Goal: Use online tool/utility: Utilize a website feature to perform a specific function

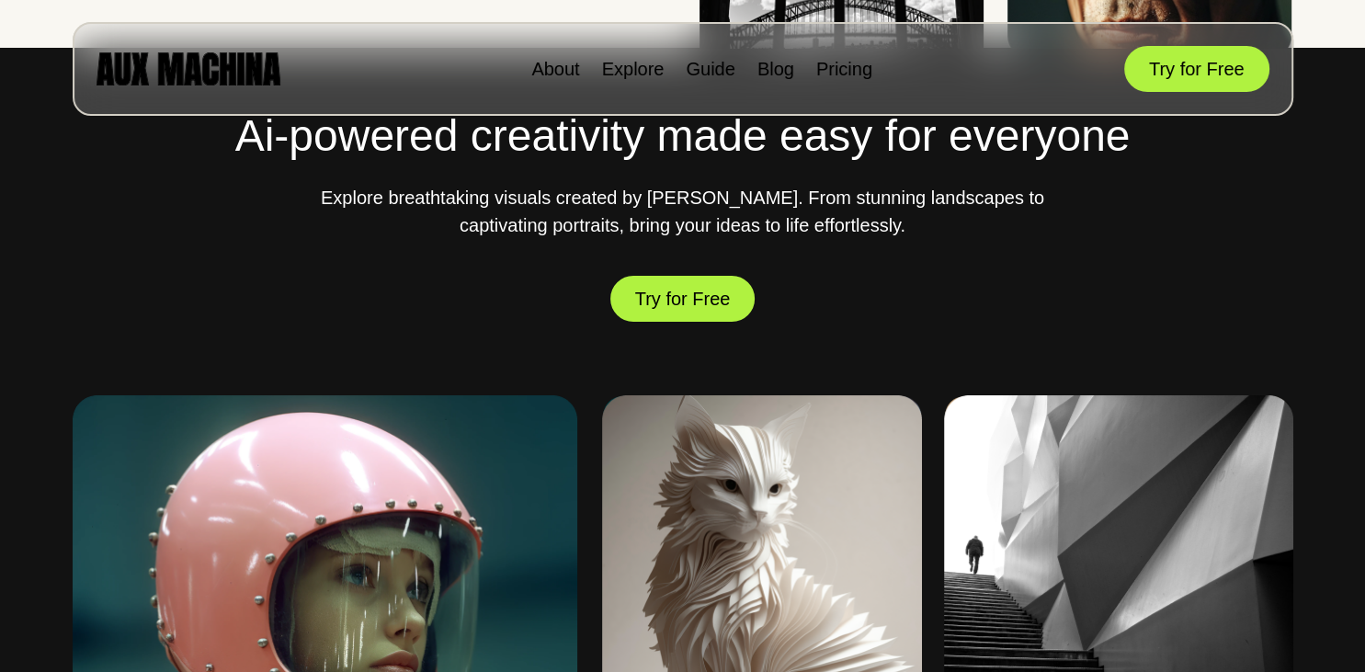
scroll to position [582, 0]
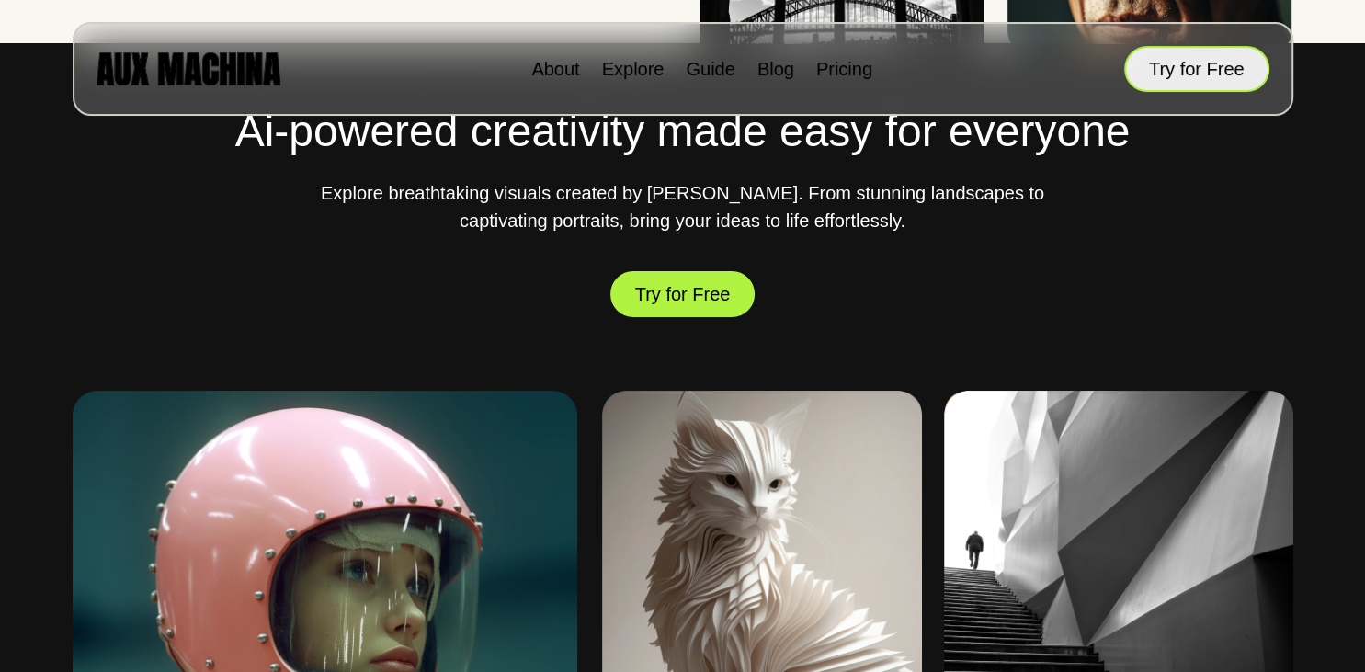
click at [1212, 51] on button "Try for Free" at bounding box center [1196, 69] width 145 height 46
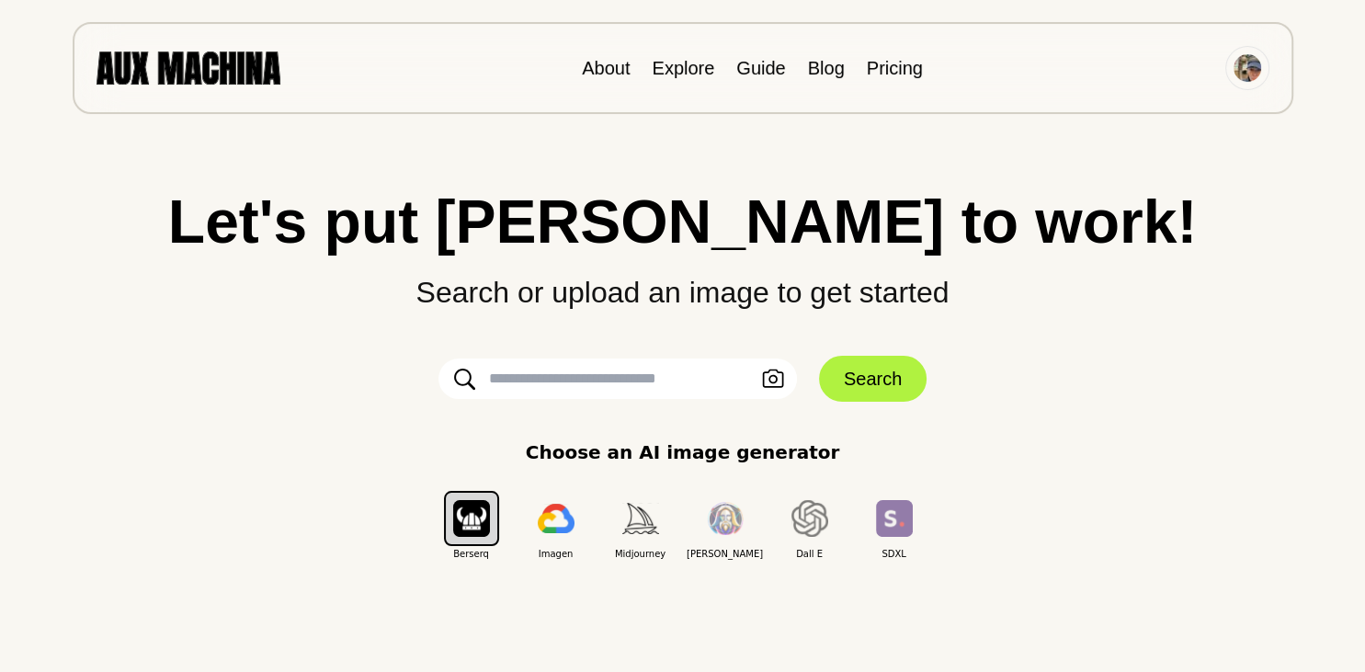
click at [605, 384] on input "text" at bounding box center [618, 379] width 359 height 40
click at [634, 387] on input "text" at bounding box center [618, 379] width 359 height 40
click at [771, 373] on icon "button" at bounding box center [773, 379] width 22 height 19
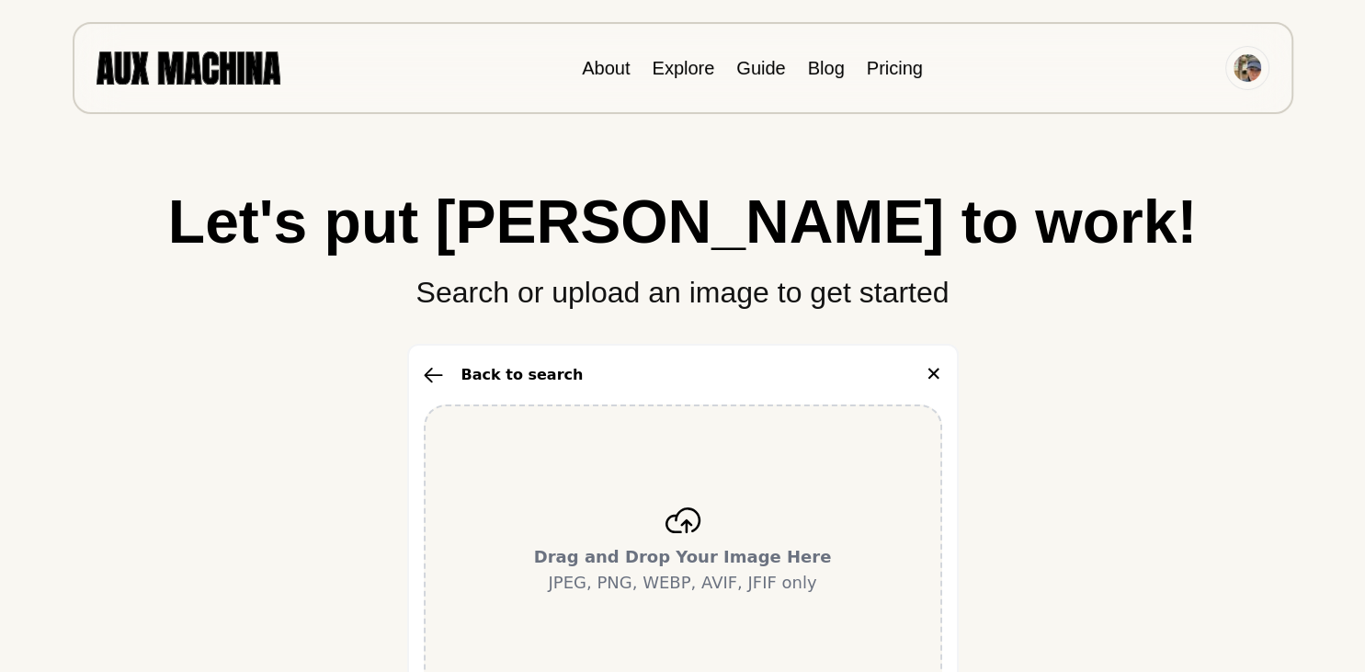
click at [686, 525] on icon at bounding box center [683, 520] width 37 height 26
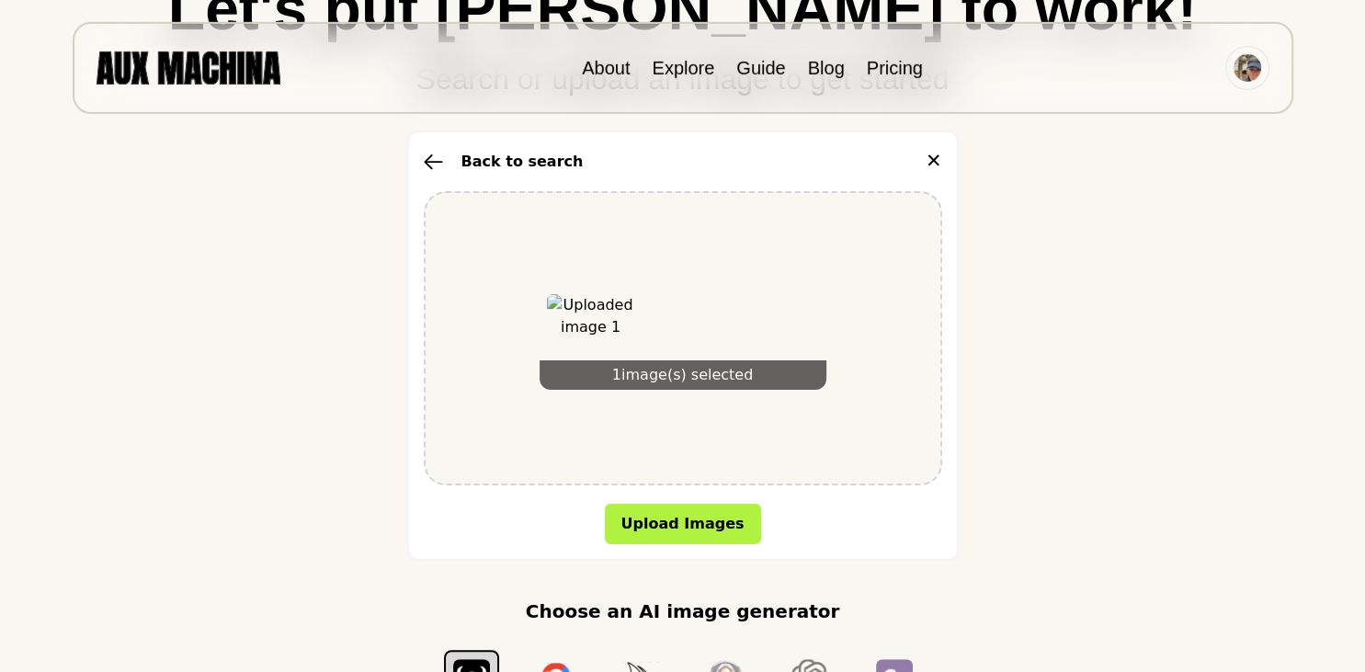
scroll to position [291, 0]
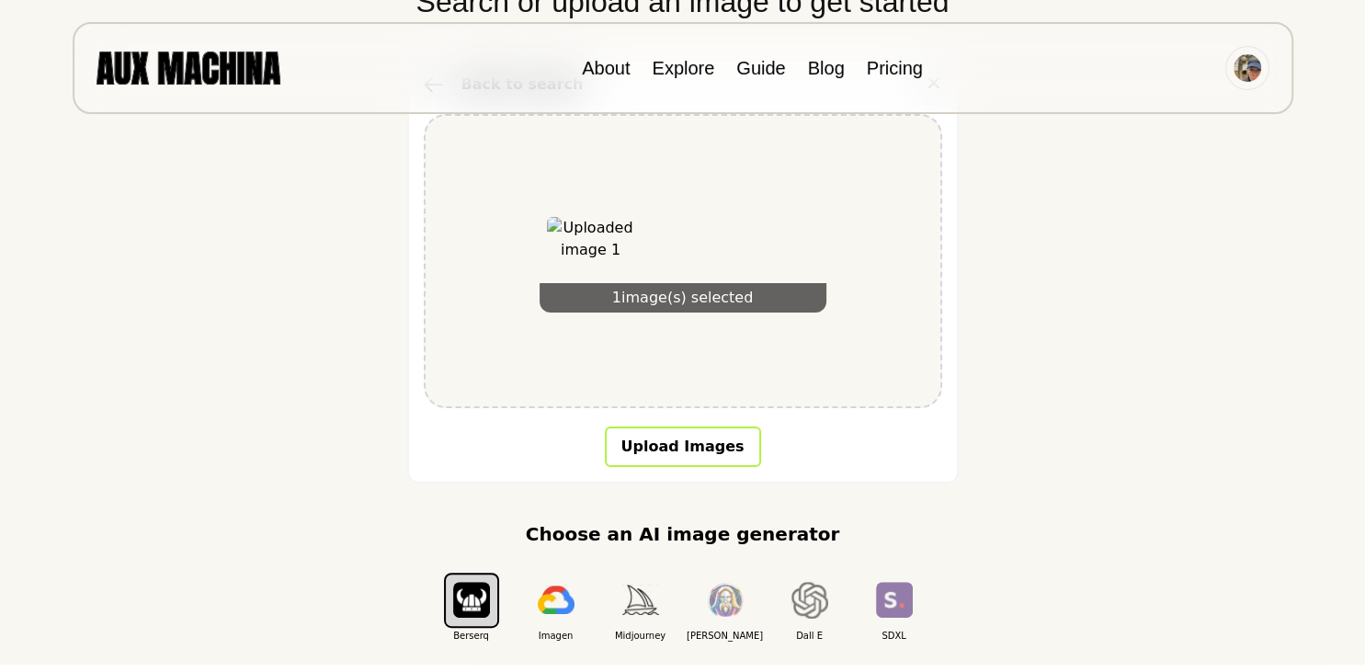
click at [677, 450] on button "Upload Images" at bounding box center [683, 447] width 156 height 40
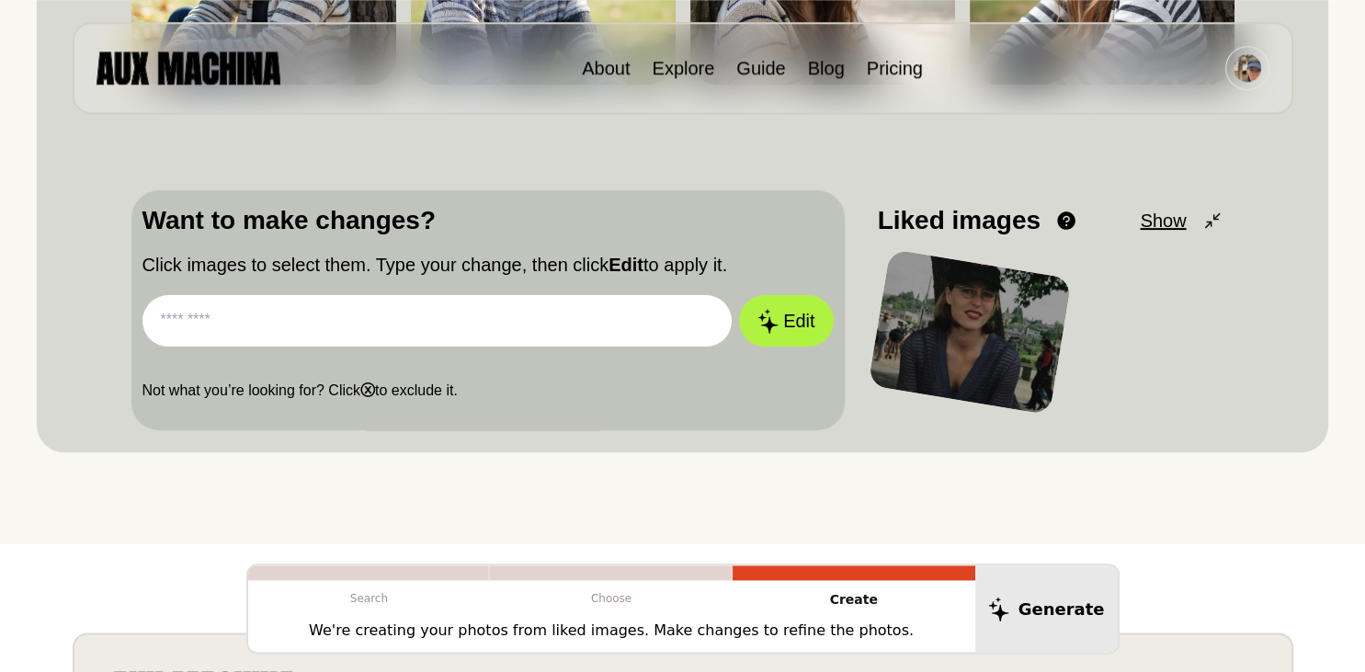
scroll to position [459, 0]
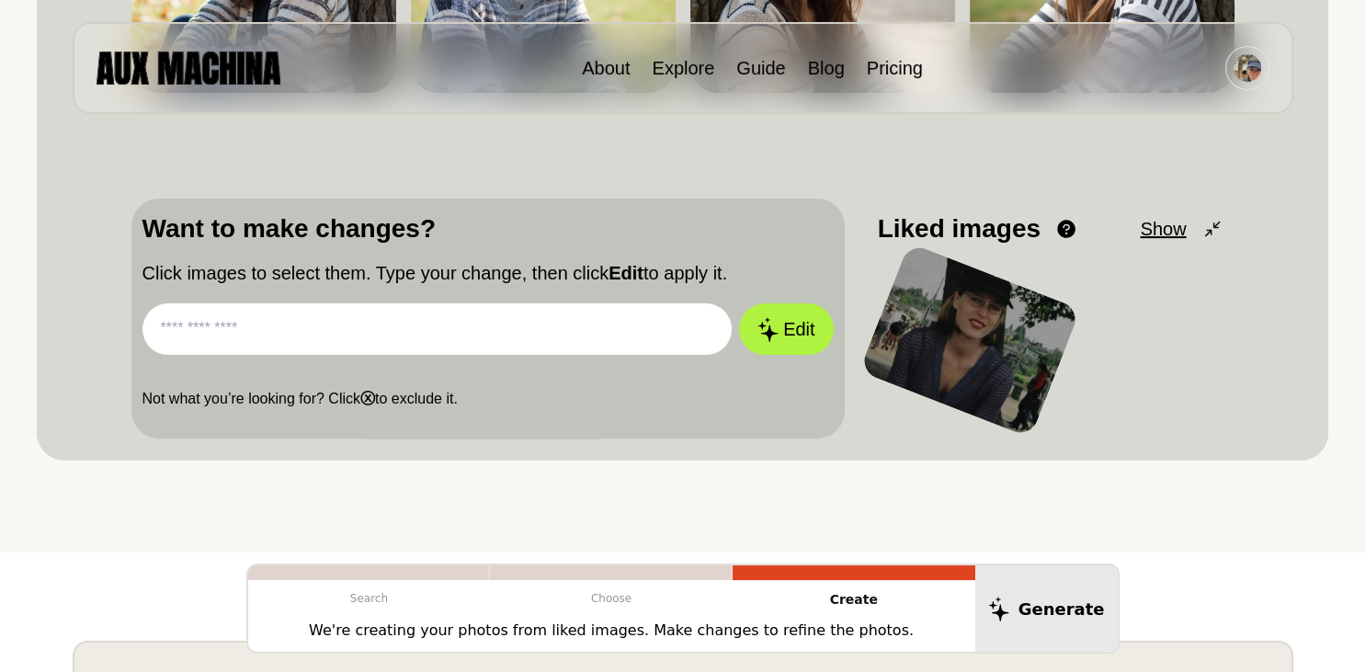
click at [257, 314] on input "text" at bounding box center [438, 328] width 590 height 51
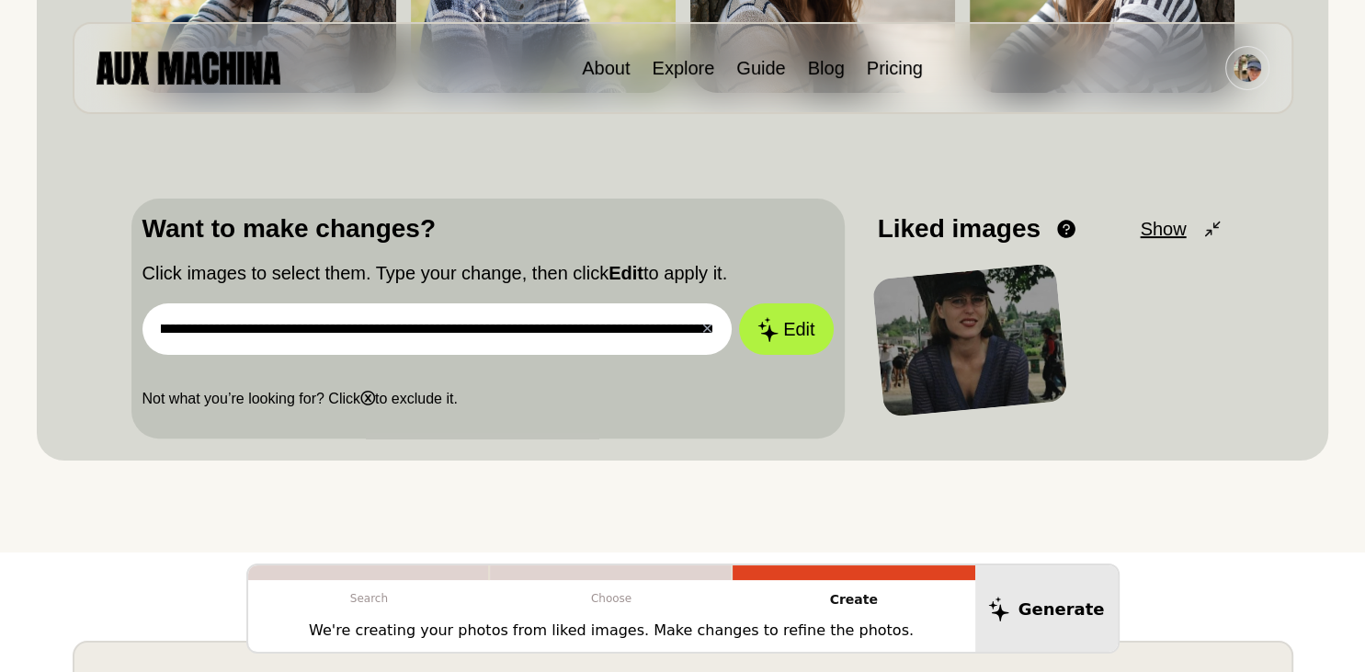
scroll to position [0, 383]
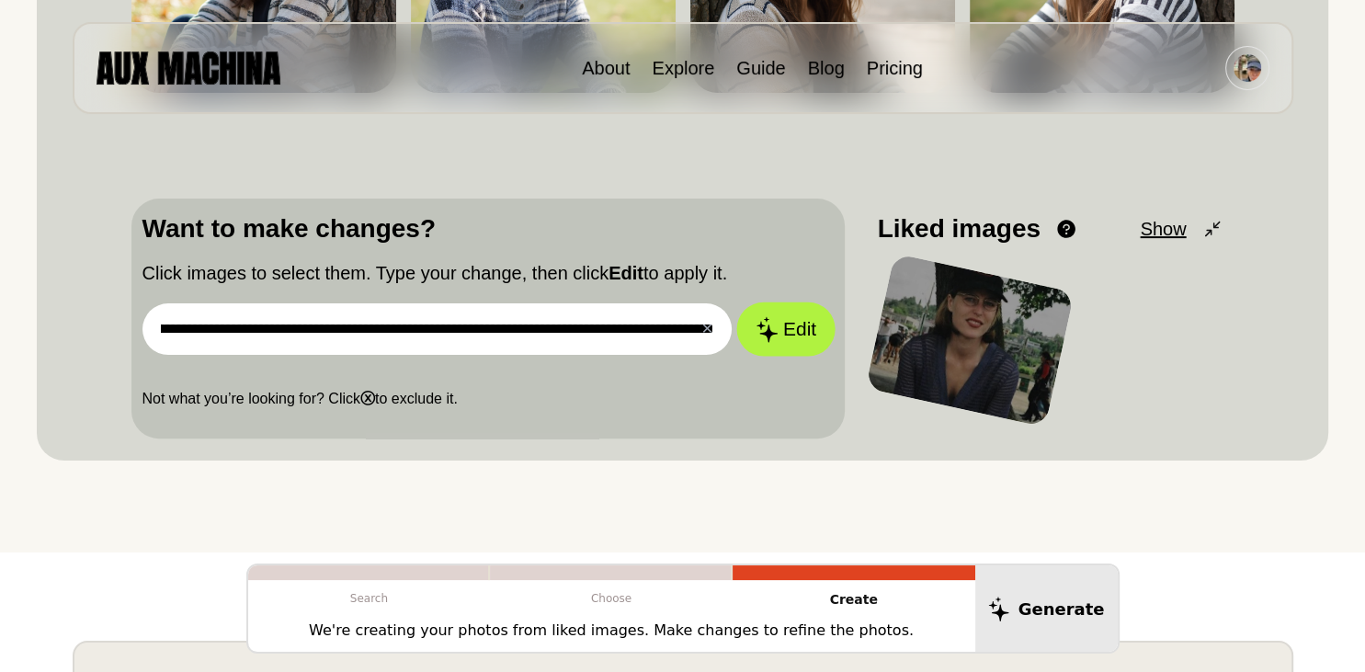
click at [777, 323] on icon at bounding box center [767, 329] width 22 height 26
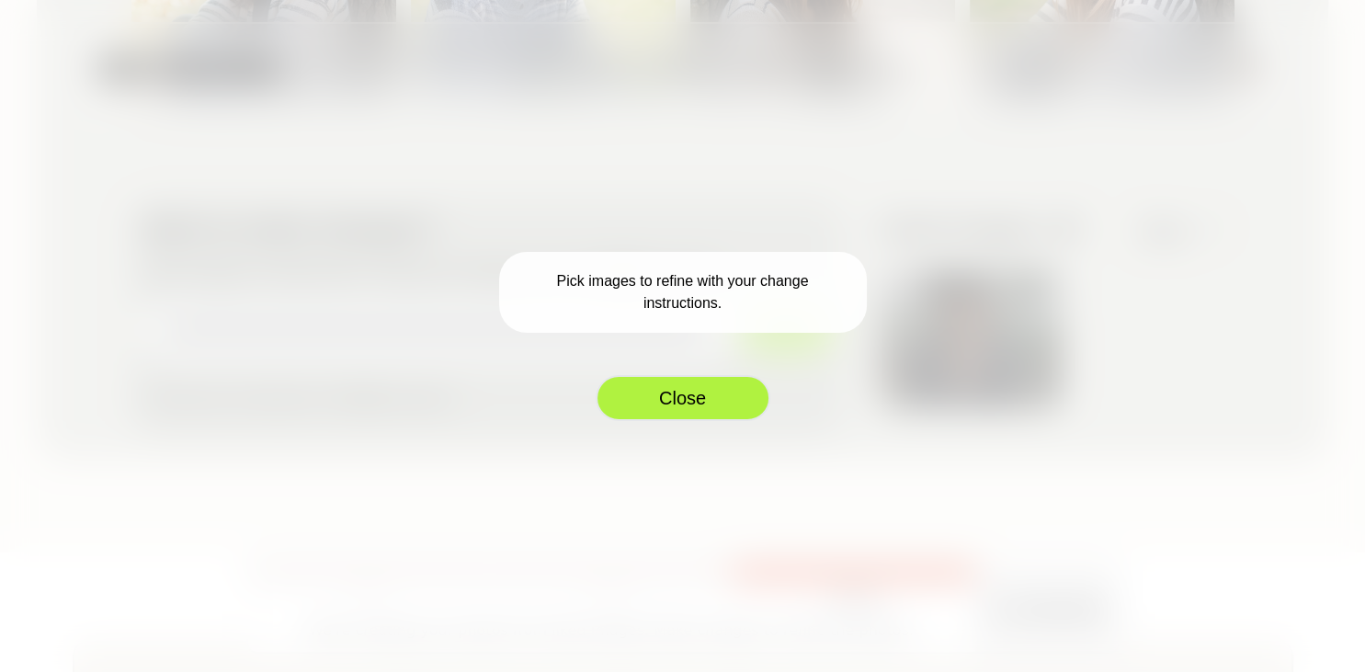
click at [715, 400] on button "Close" at bounding box center [683, 398] width 175 height 46
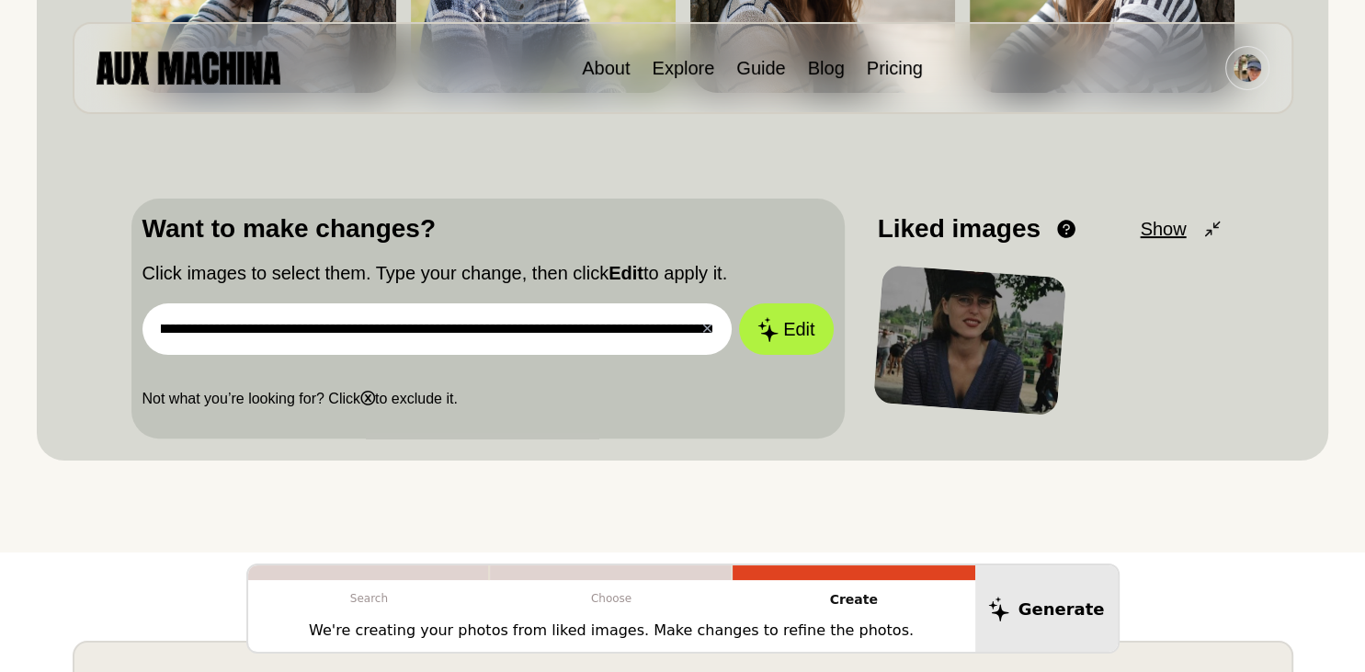
click at [960, 339] on div at bounding box center [969, 340] width 194 height 151
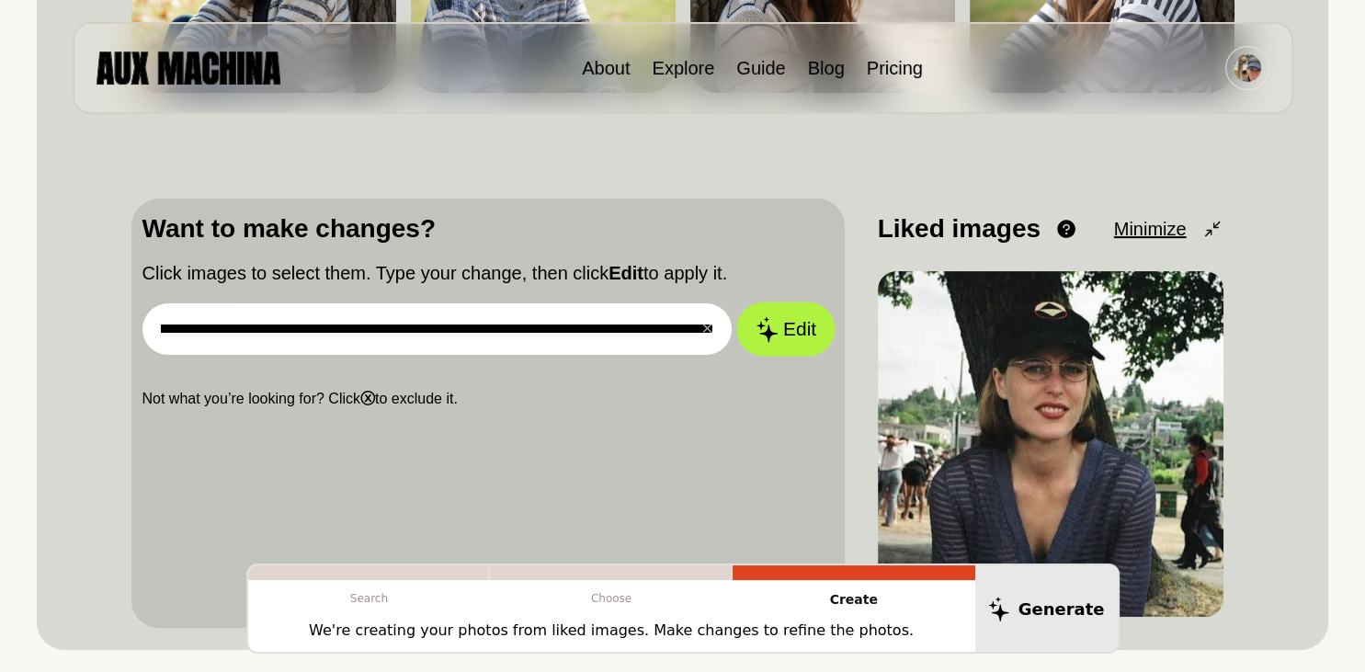
click at [780, 322] on button "Edit" at bounding box center [785, 329] width 99 height 54
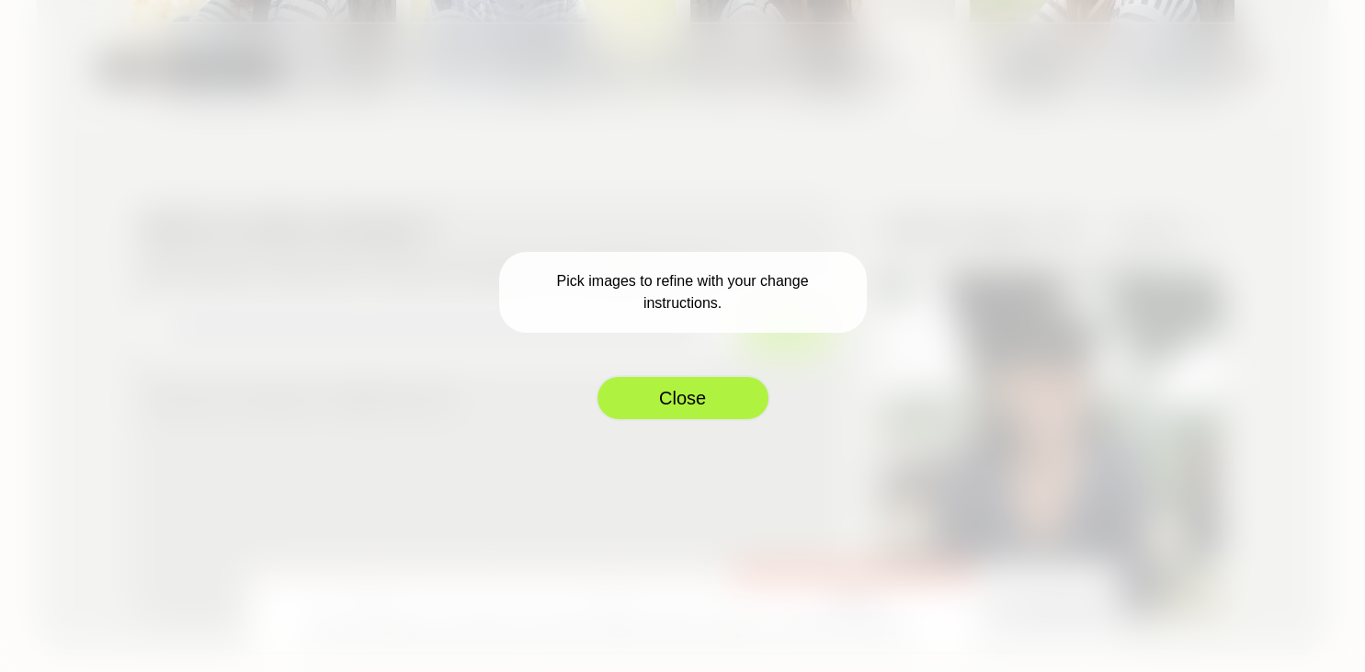
click at [683, 394] on button "Close" at bounding box center [683, 398] width 175 height 46
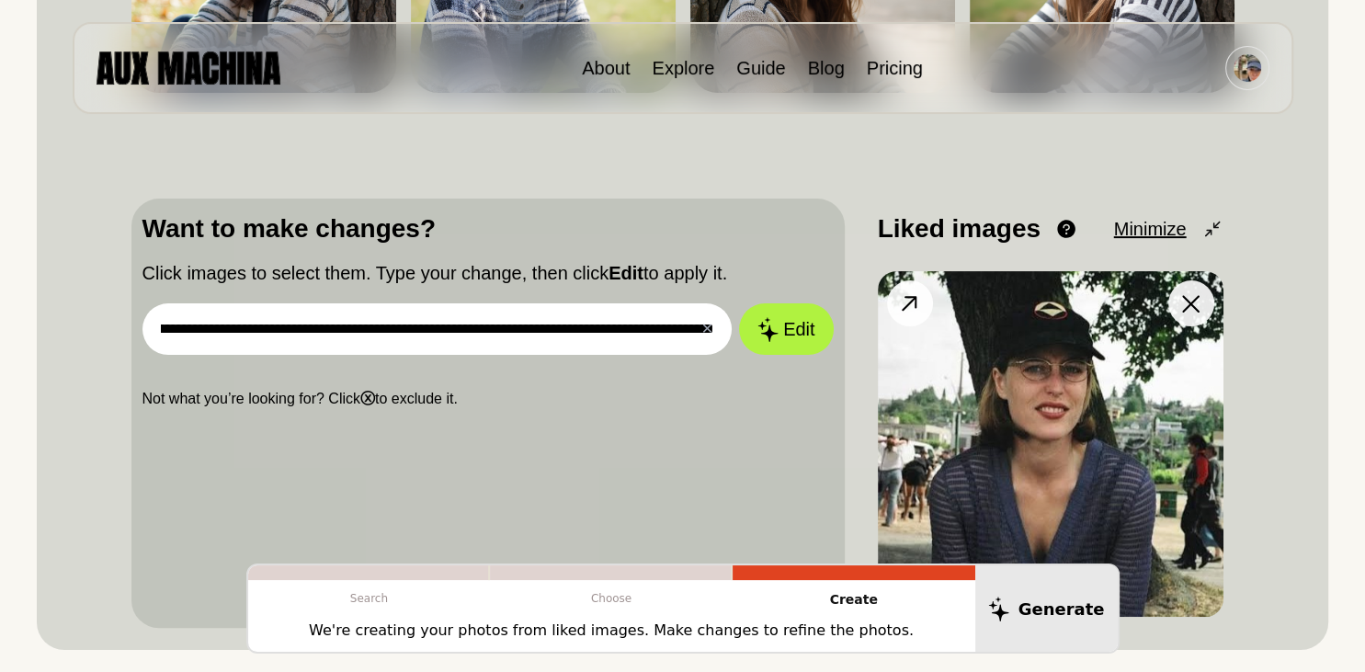
click at [1029, 373] on img at bounding box center [1051, 444] width 346 height 346
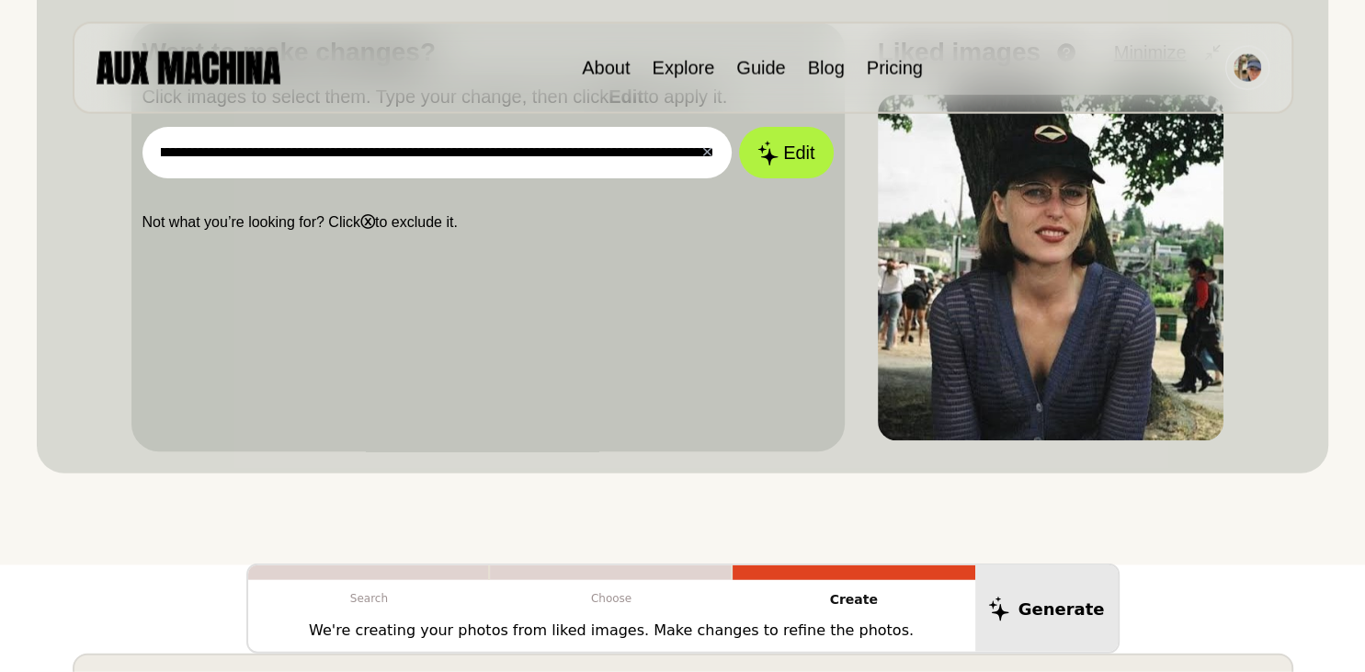
scroll to position [582, 0]
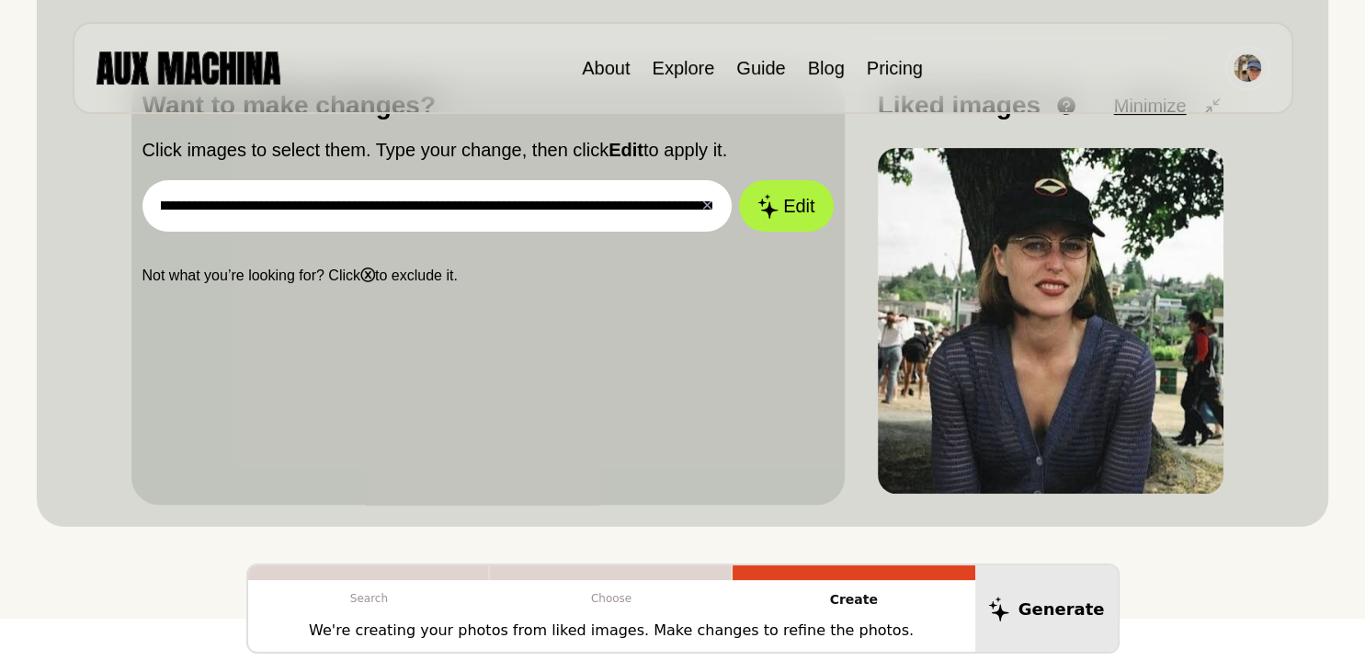
click at [654, 213] on input "**********" at bounding box center [438, 205] width 590 height 51
drag, startPoint x: 410, startPoint y: 214, endPoint x: 962, endPoint y: 264, distance: 553.8
click at [733, 232] on input "**********" at bounding box center [438, 205] width 590 height 51
click at [608, 203] on input "**********" at bounding box center [438, 205] width 590 height 51
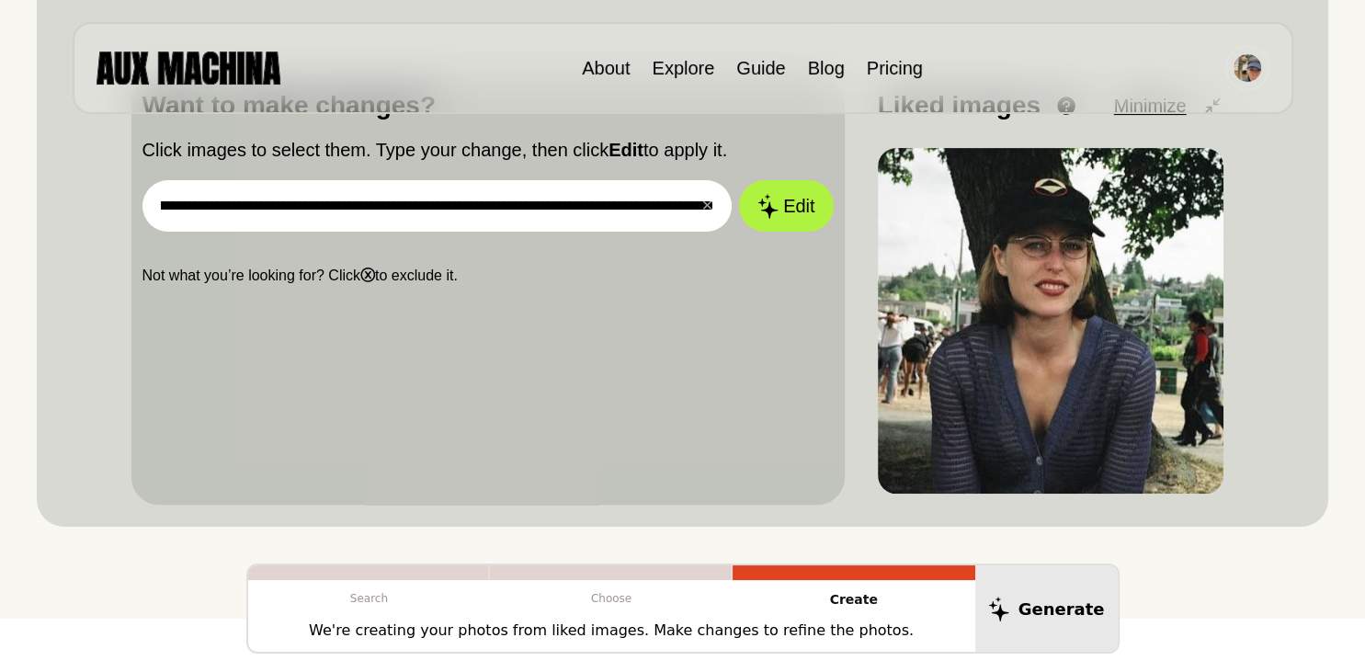
type input "**********"
click at [739, 180] on button "Edit" at bounding box center [786, 205] width 94 height 51
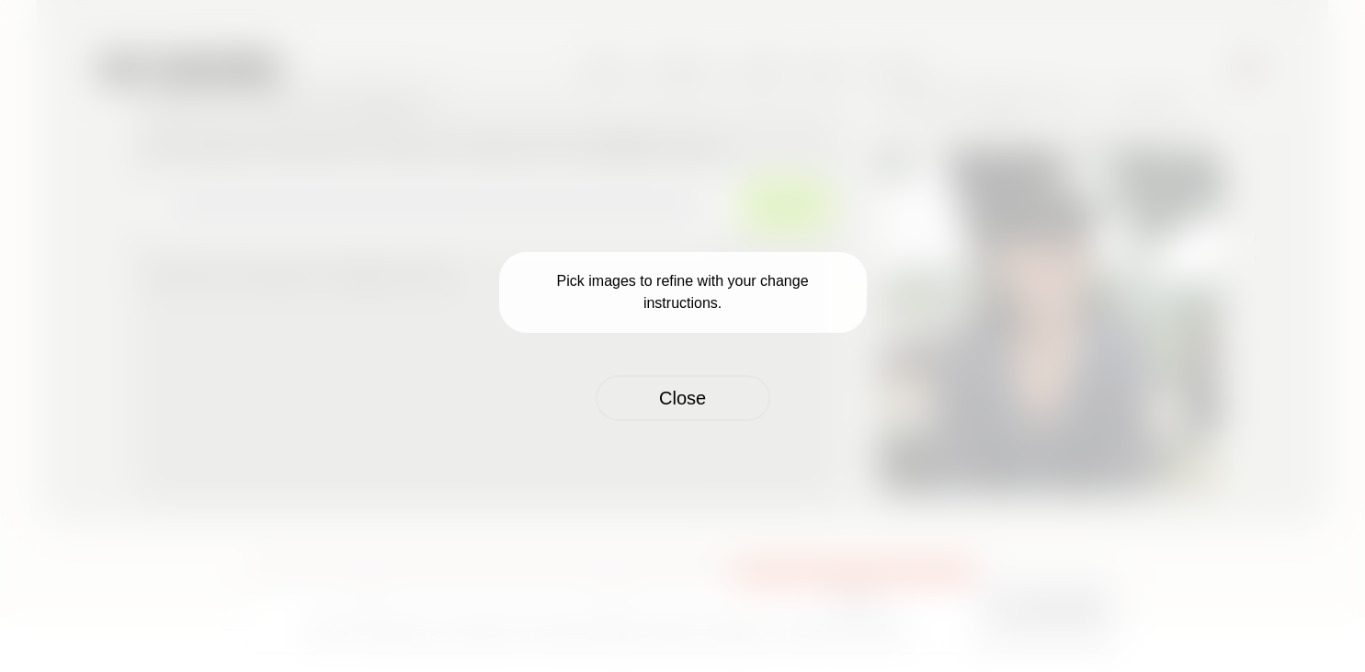
click at [969, 277] on div "Pick images to refine with your change instructions. Close" at bounding box center [682, 336] width 1365 height 672
click at [685, 399] on button "Close" at bounding box center [683, 398] width 175 height 46
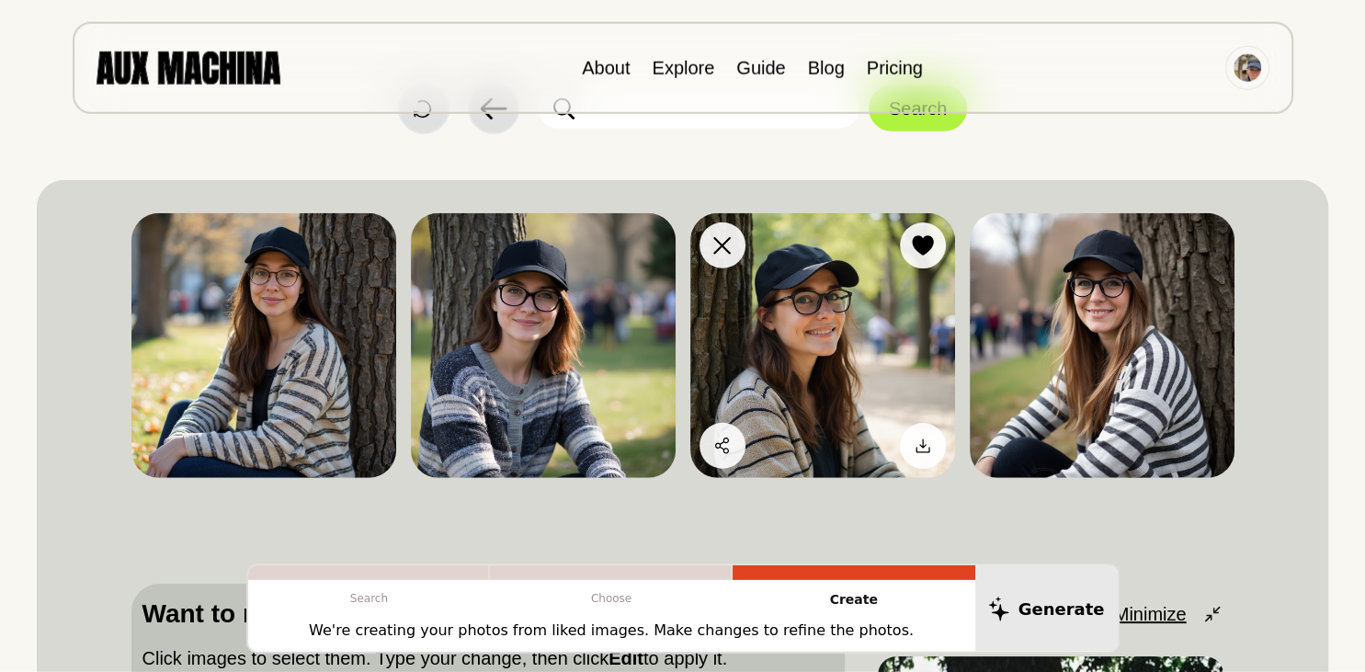
scroll to position [0, 0]
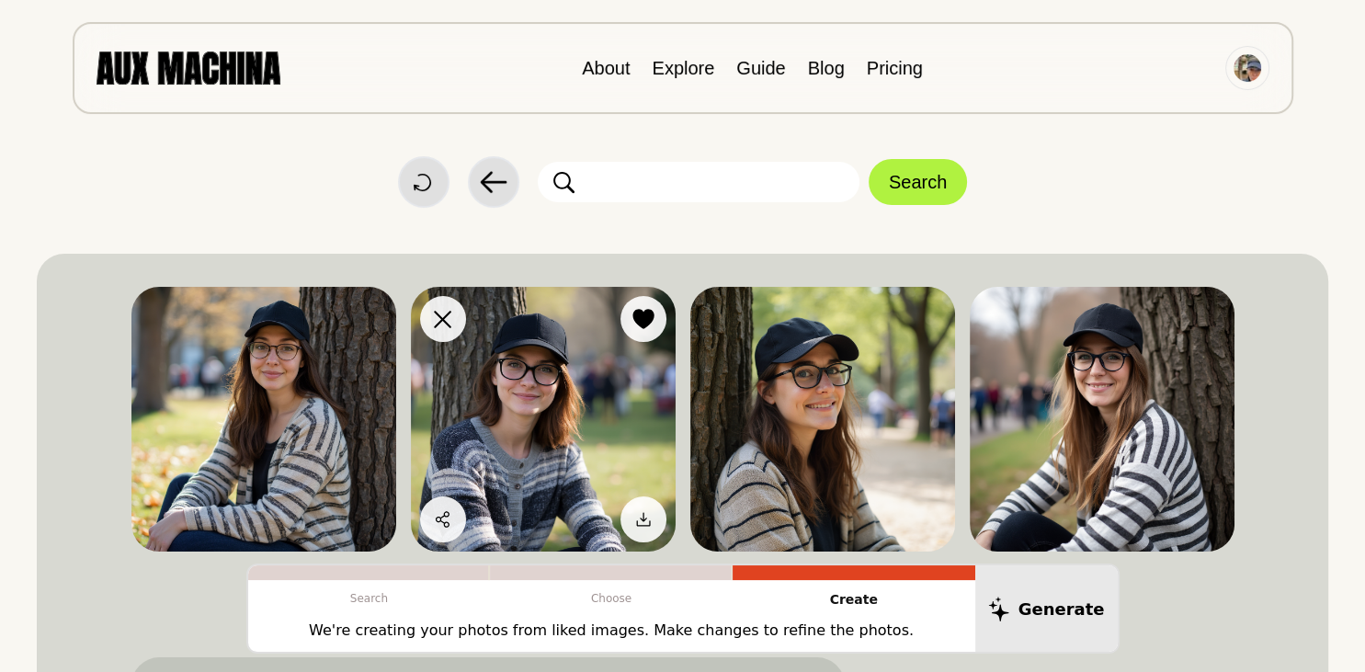
click at [510, 384] on img at bounding box center [543, 419] width 265 height 265
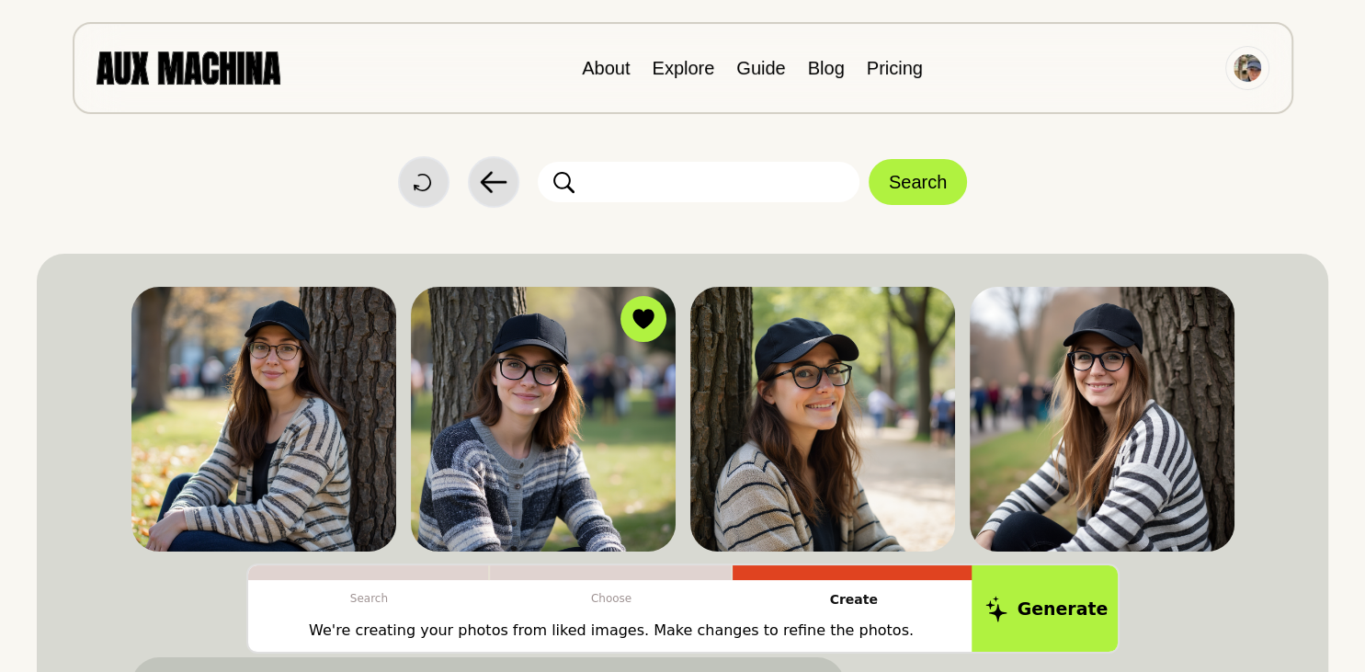
click at [1070, 619] on button "Generate" at bounding box center [1047, 609] width 150 height 91
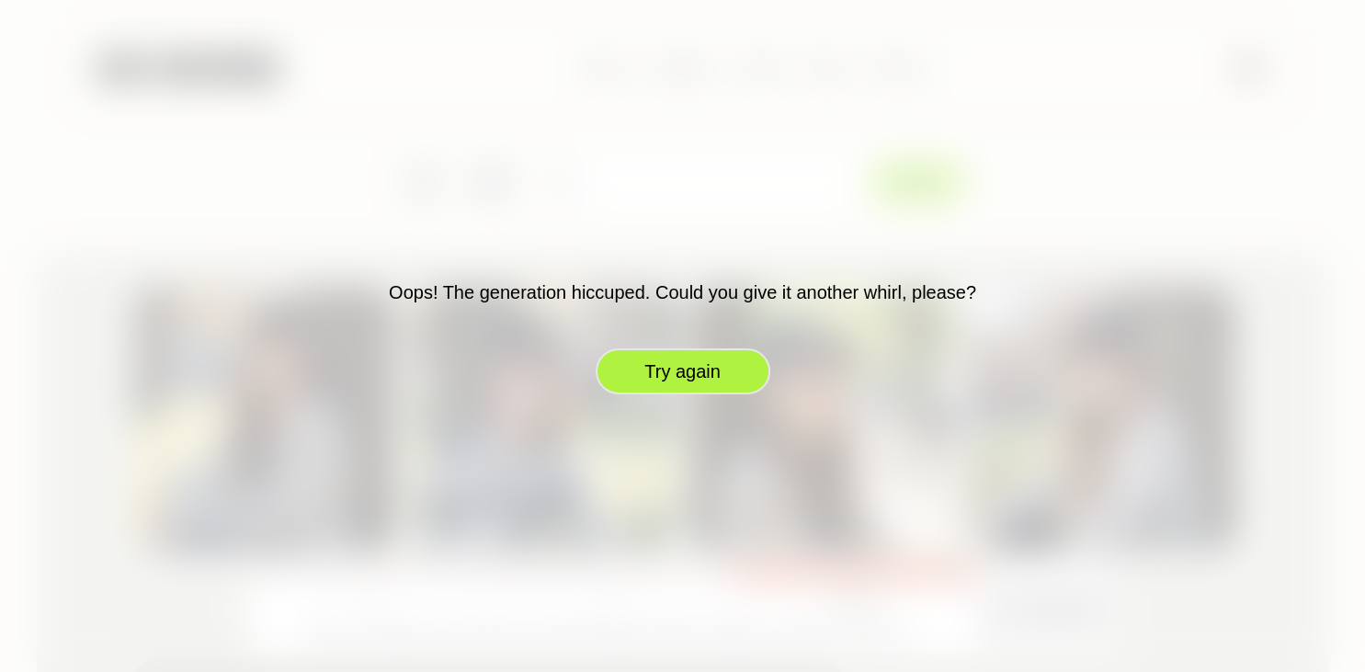
click at [664, 348] on button "Try again" at bounding box center [683, 371] width 175 height 46
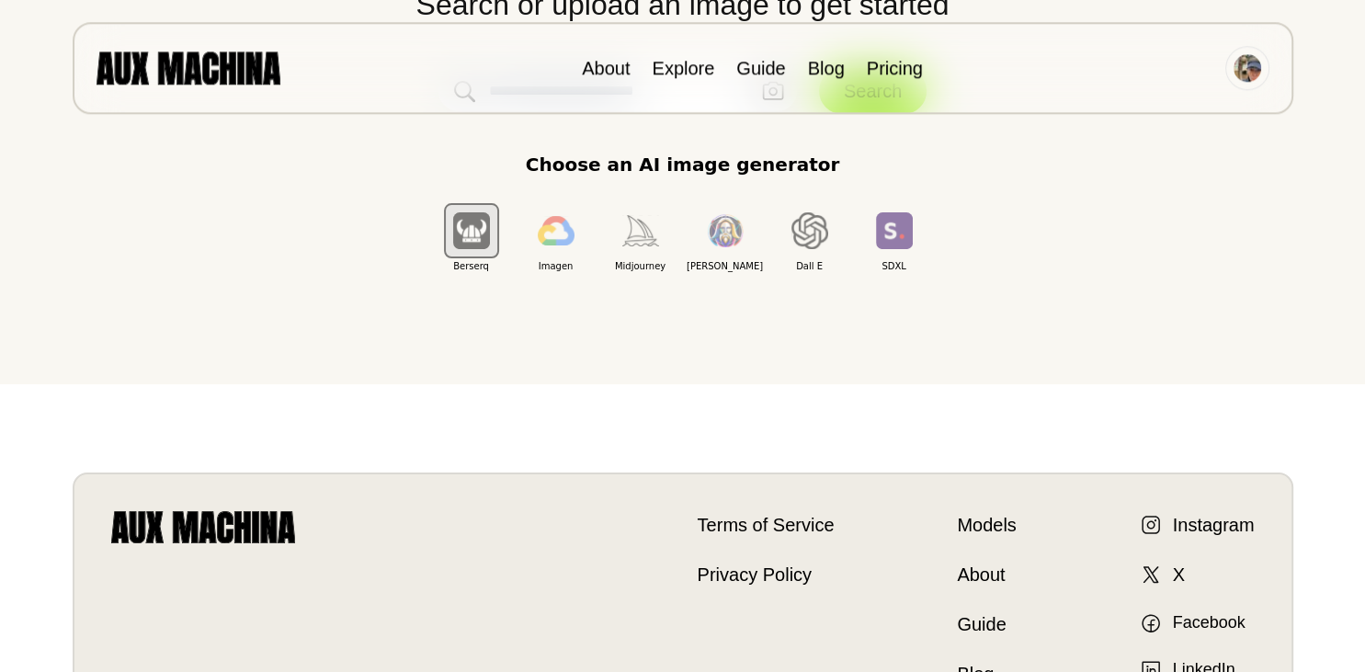
scroll to position [291, 0]
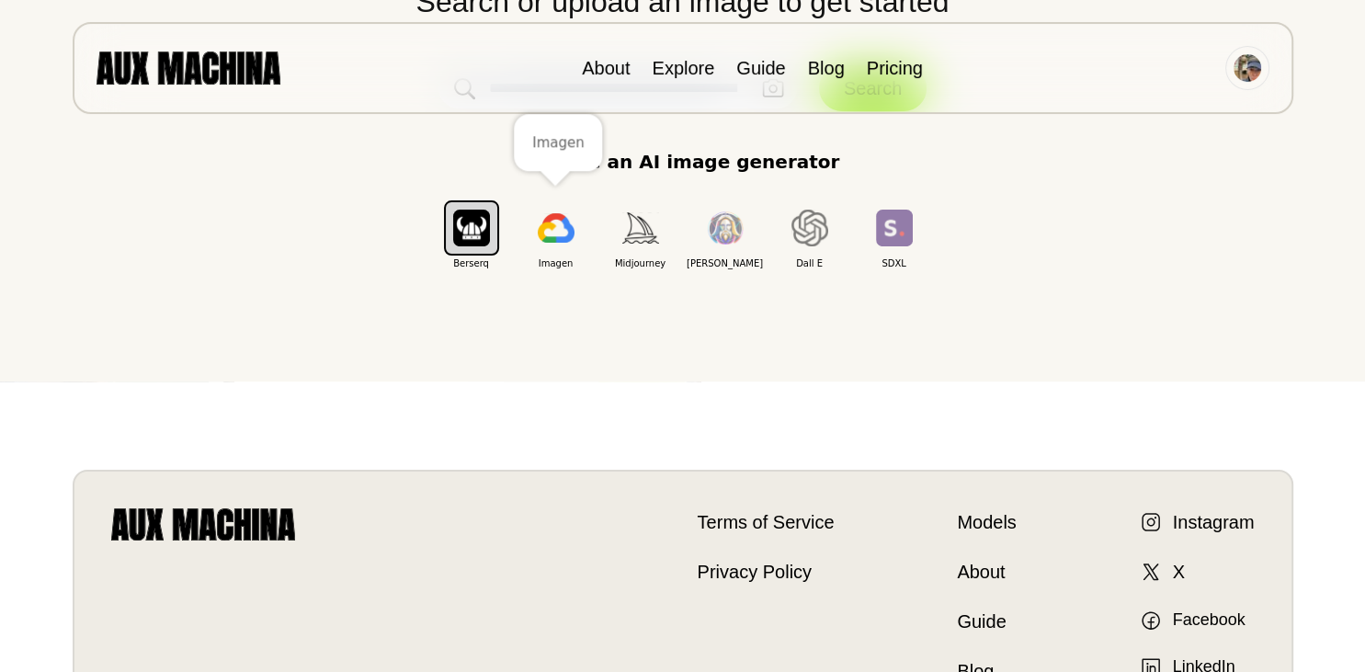
click at [543, 226] on img "button" at bounding box center [556, 227] width 37 height 29
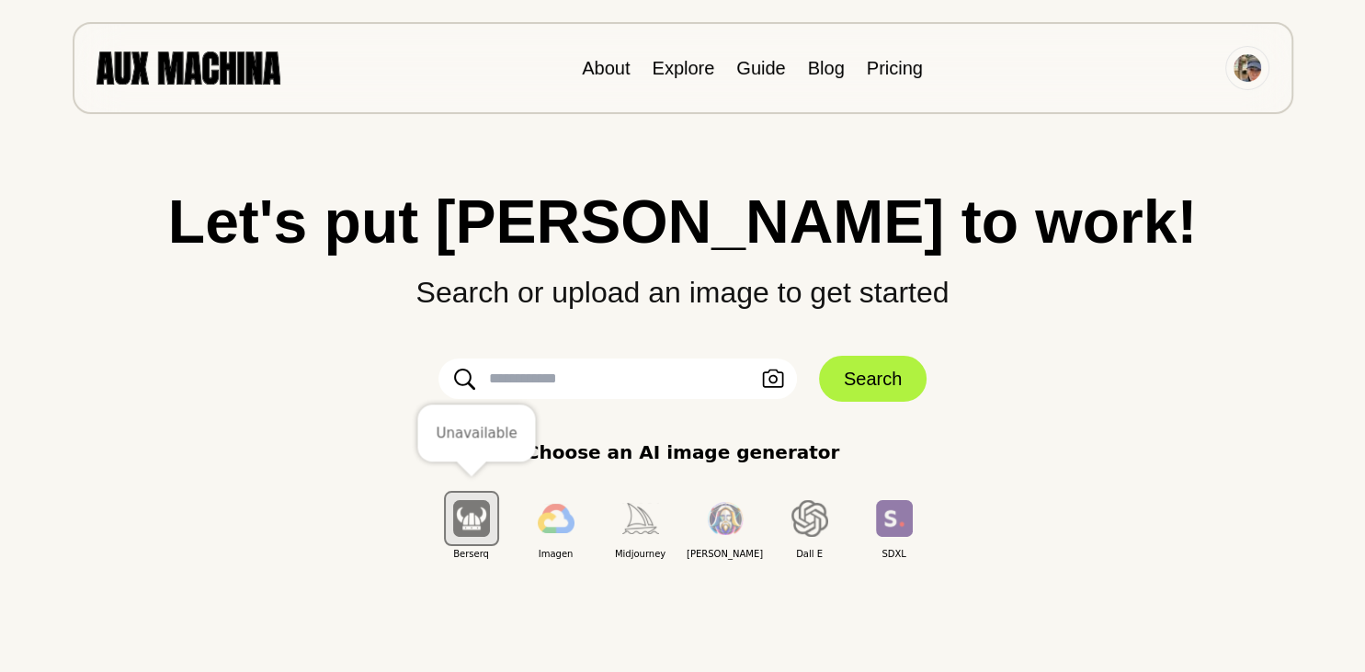
click at [461, 542] on button "button" at bounding box center [471, 518] width 55 height 55
click at [875, 385] on button "Search" at bounding box center [873, 379] width 108 height 46
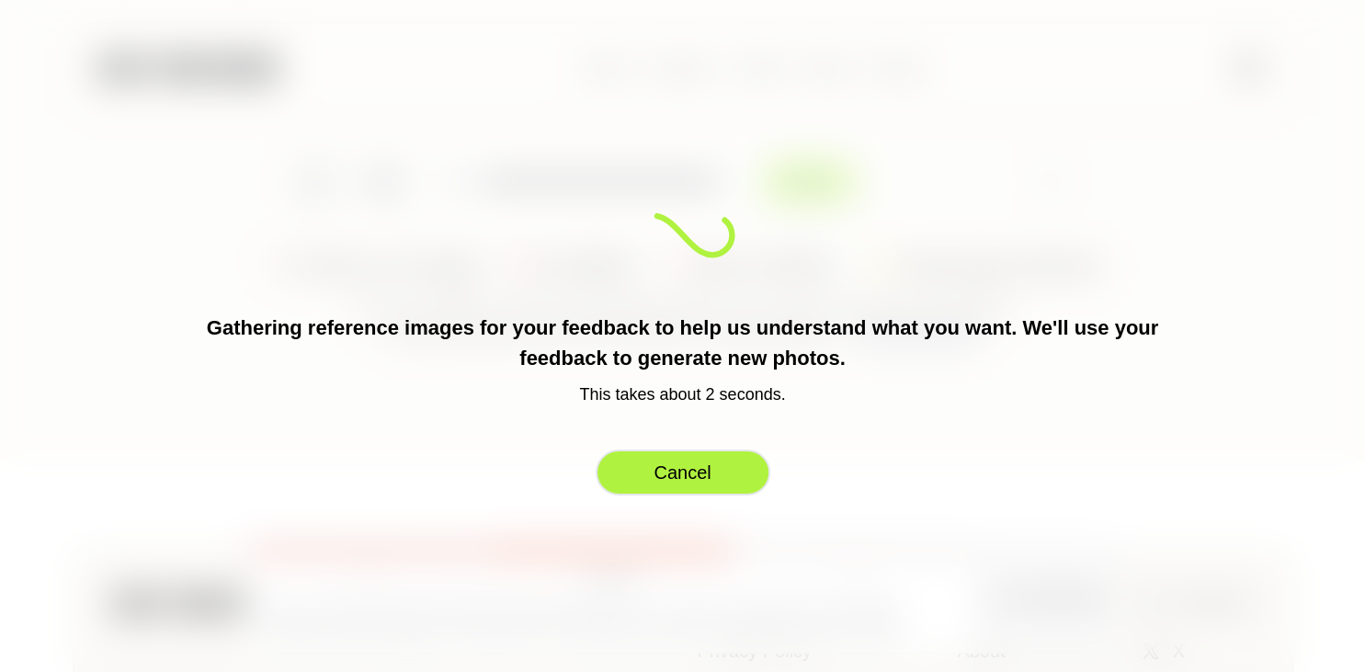
click at [704, 475] on button "Cancel" at bounding box center [683, 473] width 175 height 46
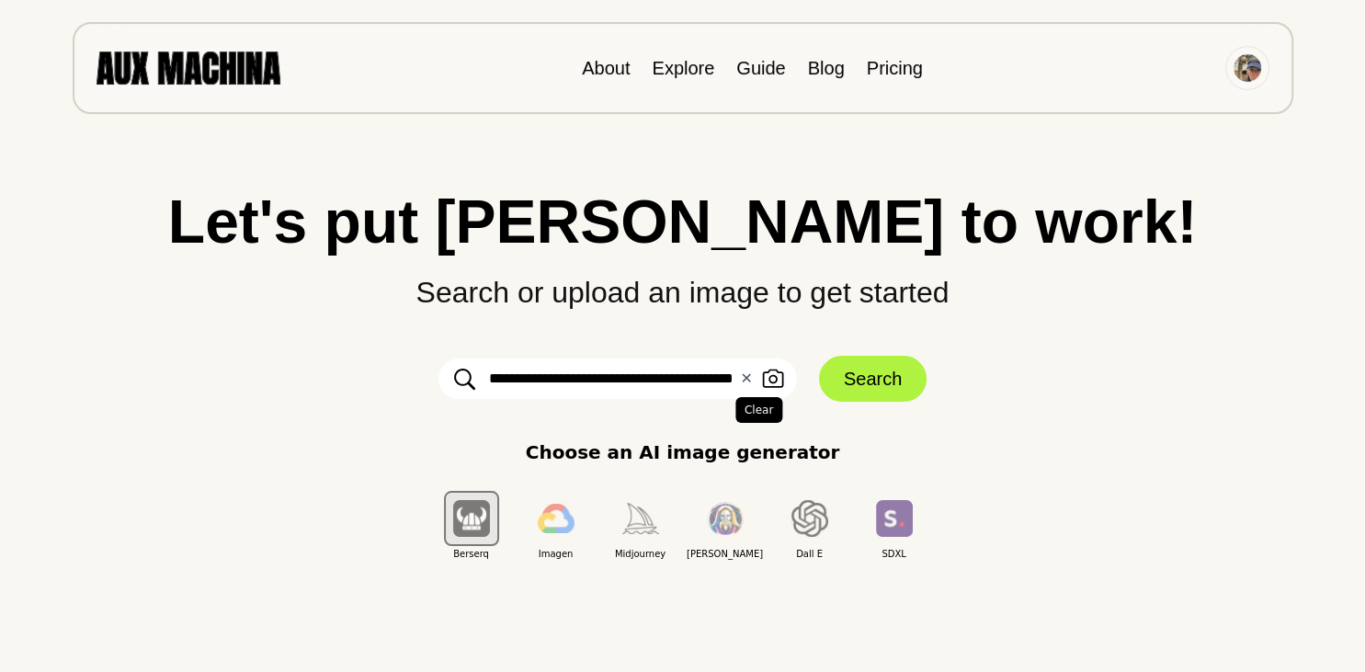
click at [752, 378] on button "✕ Clear" at bounding box center [746, 379] width 12 height 22
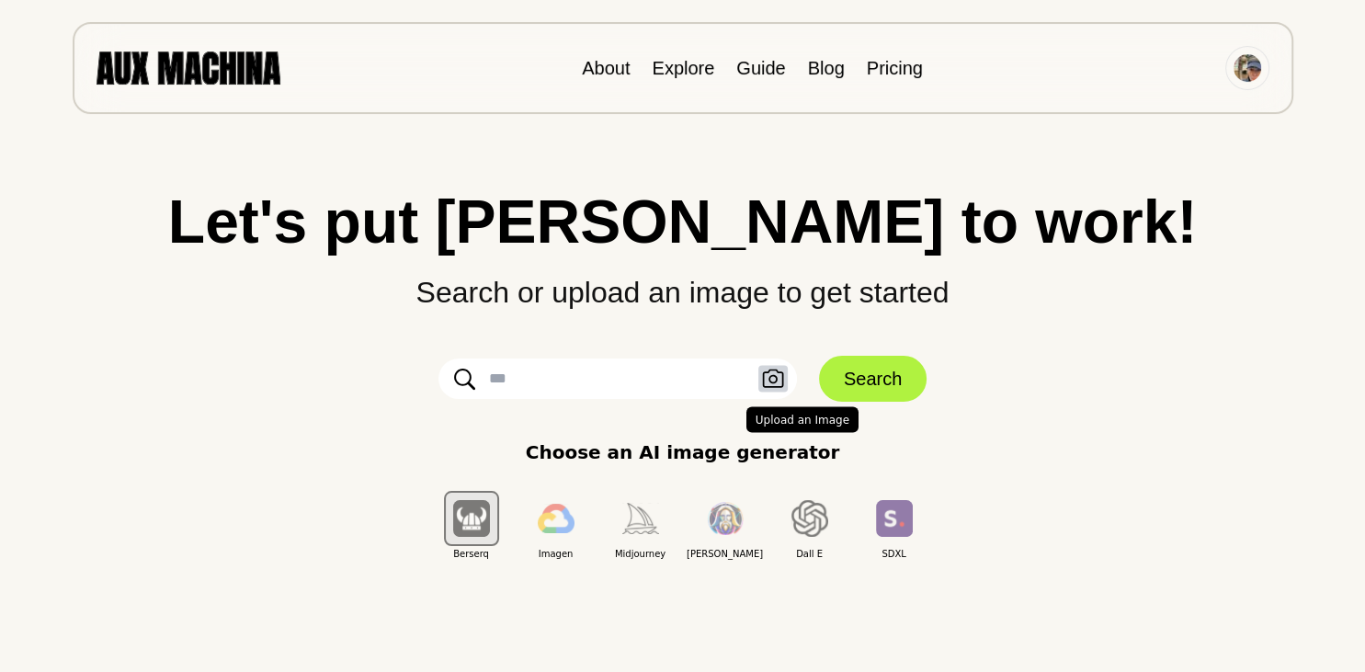
click at [762, 378] on button "Upload an Image" at bounding box center [772, 379] width 29 height 27
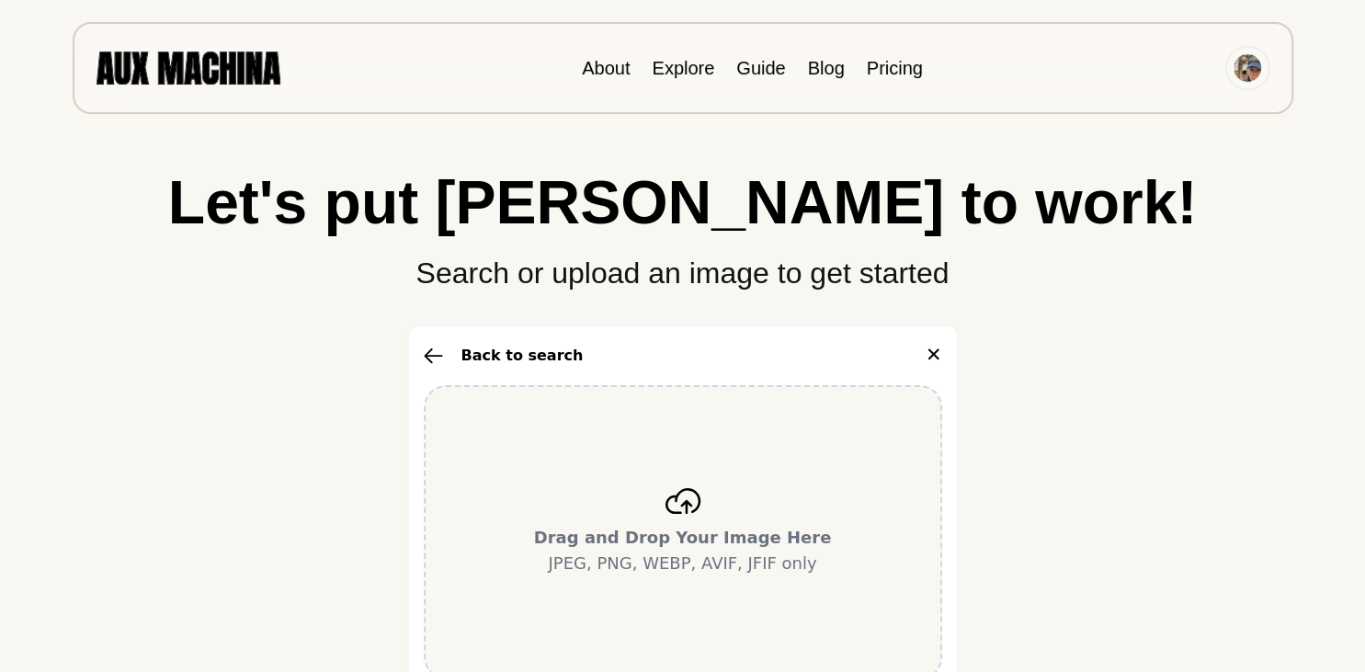
scroll to position [291, 0]
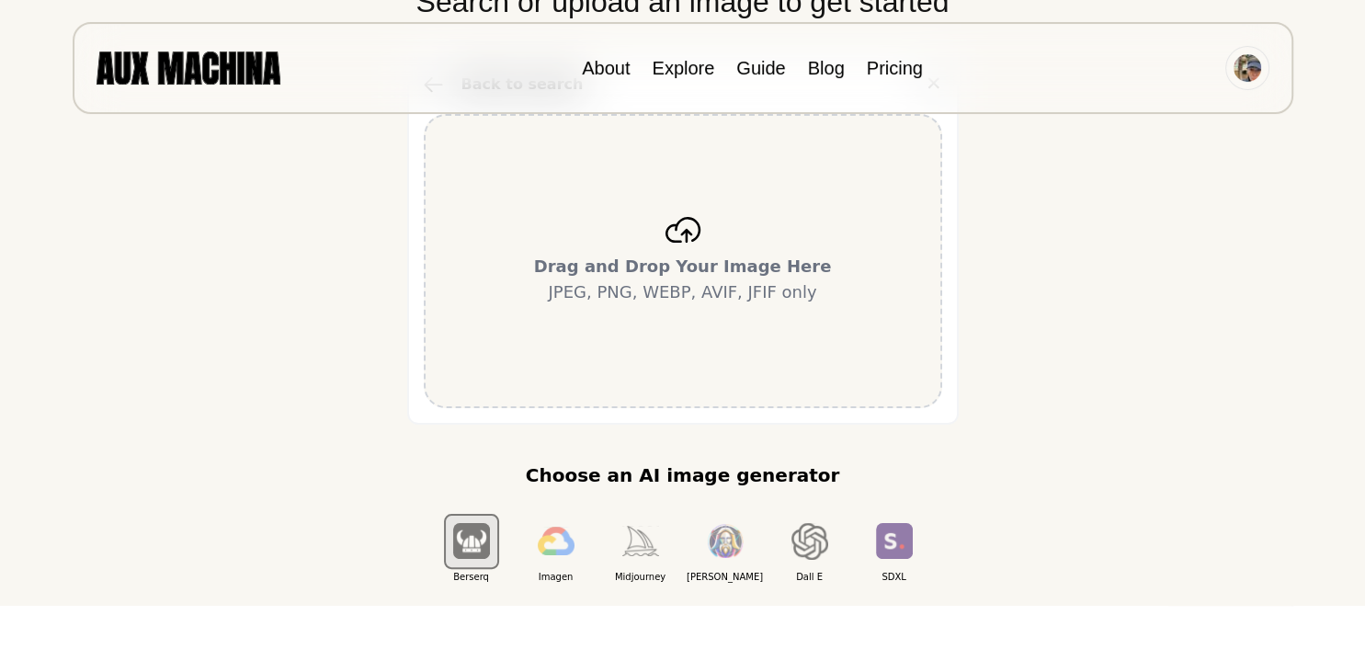
click at [666, 236] on icon at bounding box center [683, 230] width 37 height 26
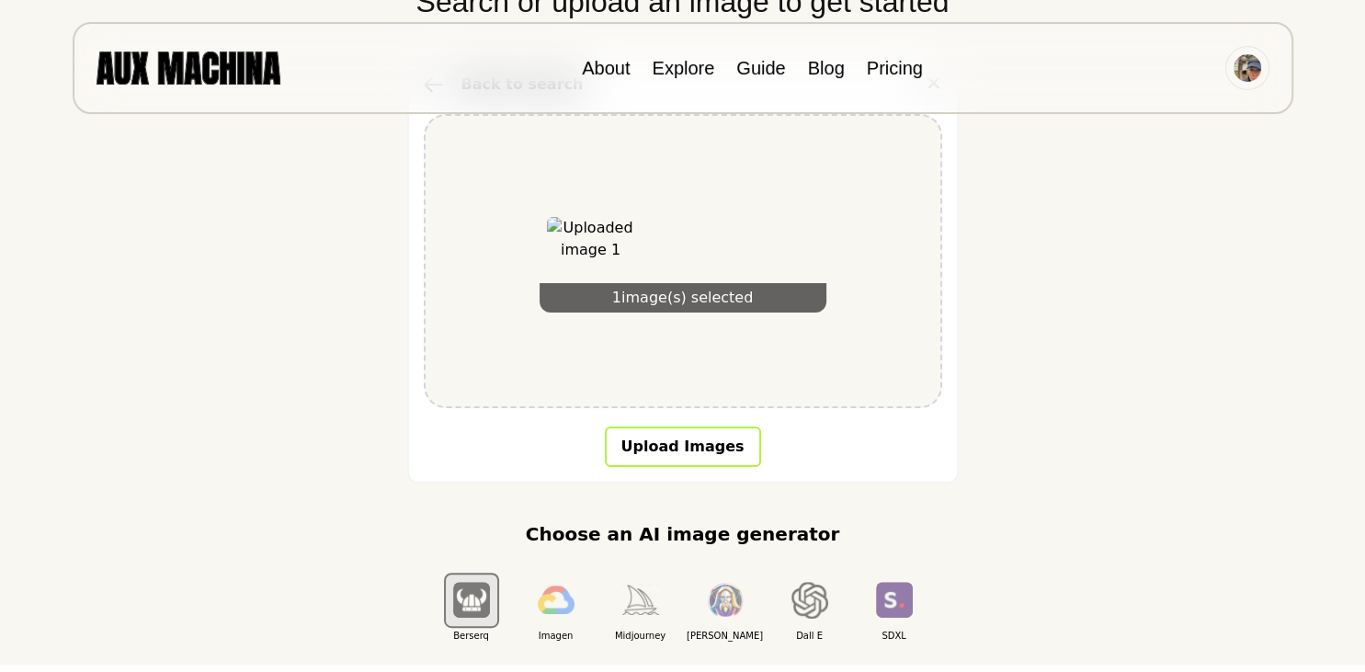
click at [701, 434] on button "Upload Images" at bounding box center [683, 447] width 156 height 40
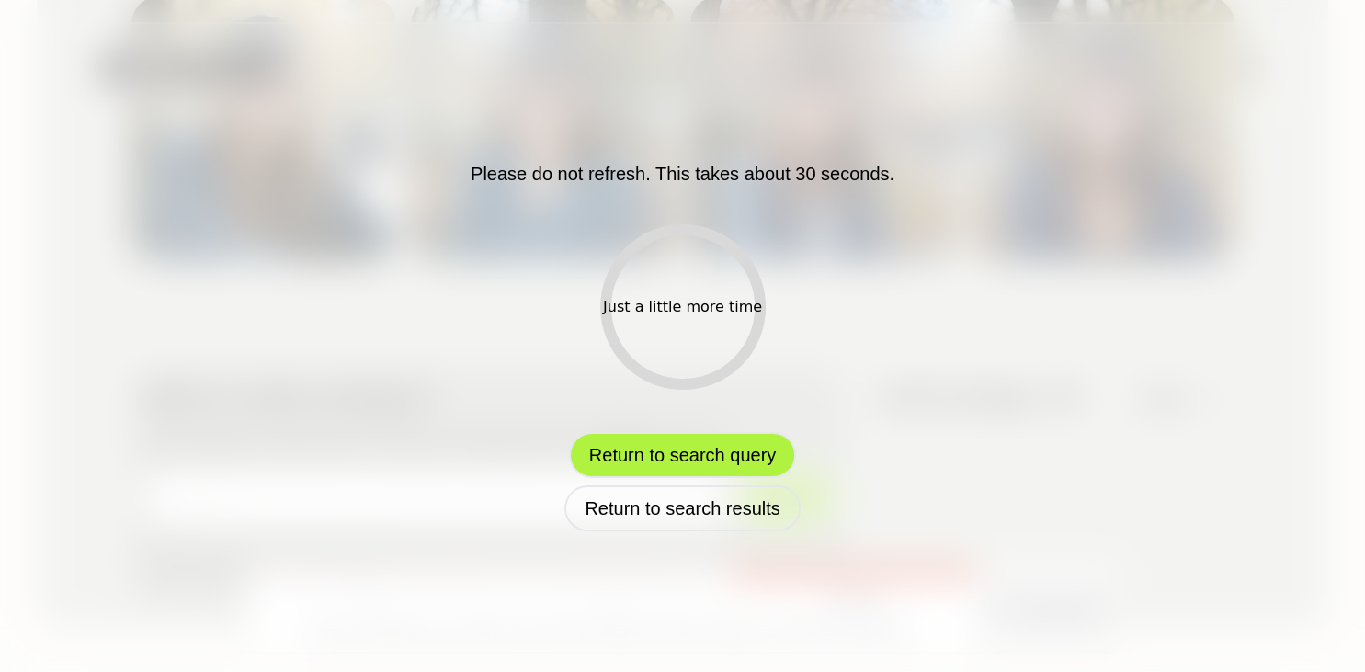
scroll to position [555, 0]
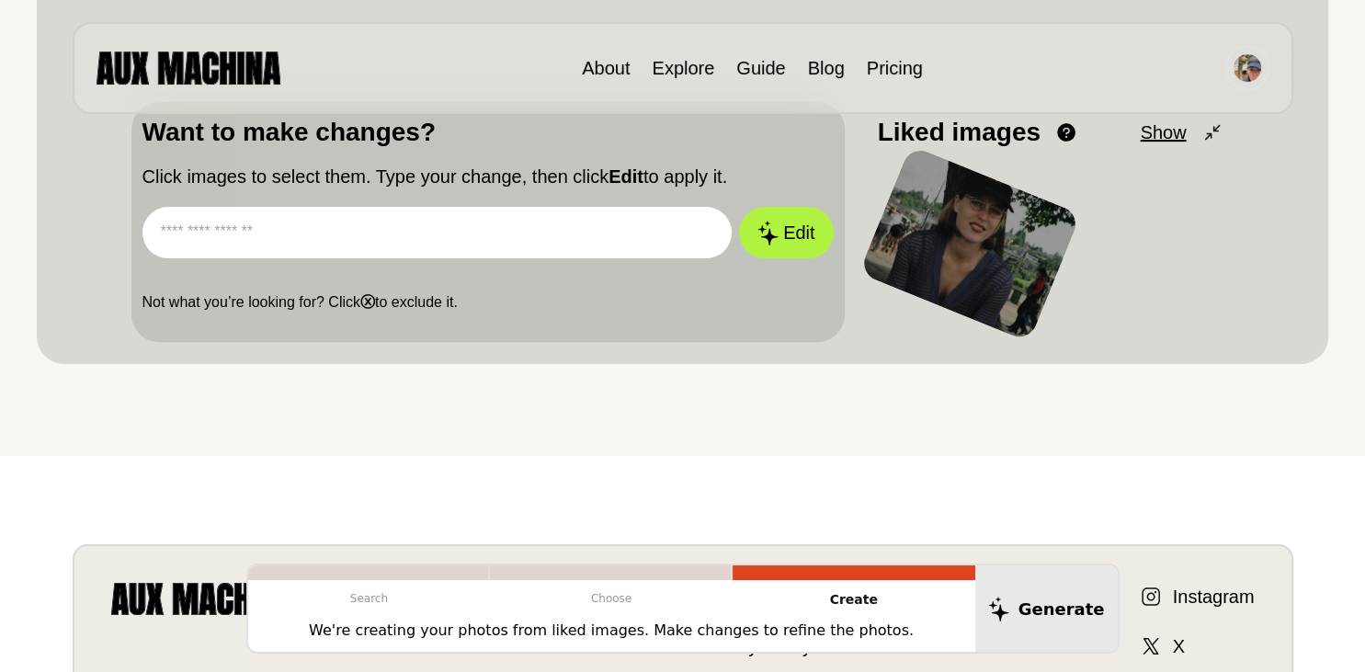
click at [517, 227] on input "text" at bounding box center [438, 232] width 590 height 51
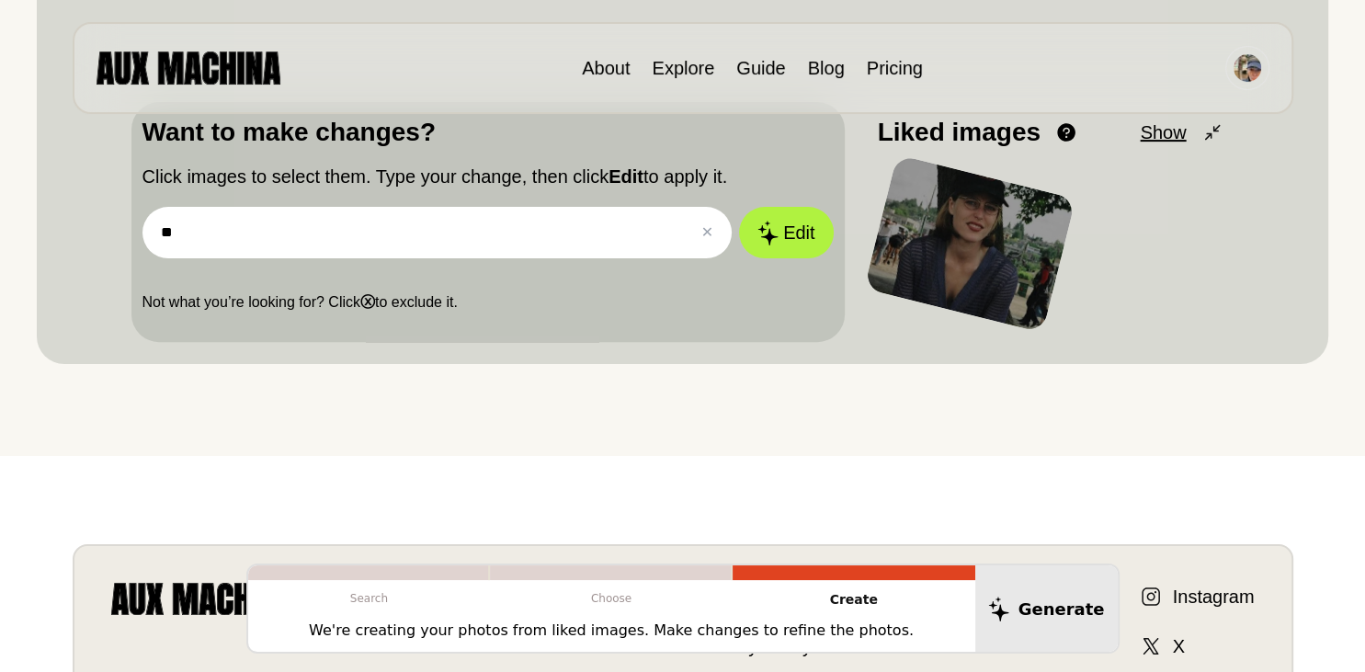
type input "*"
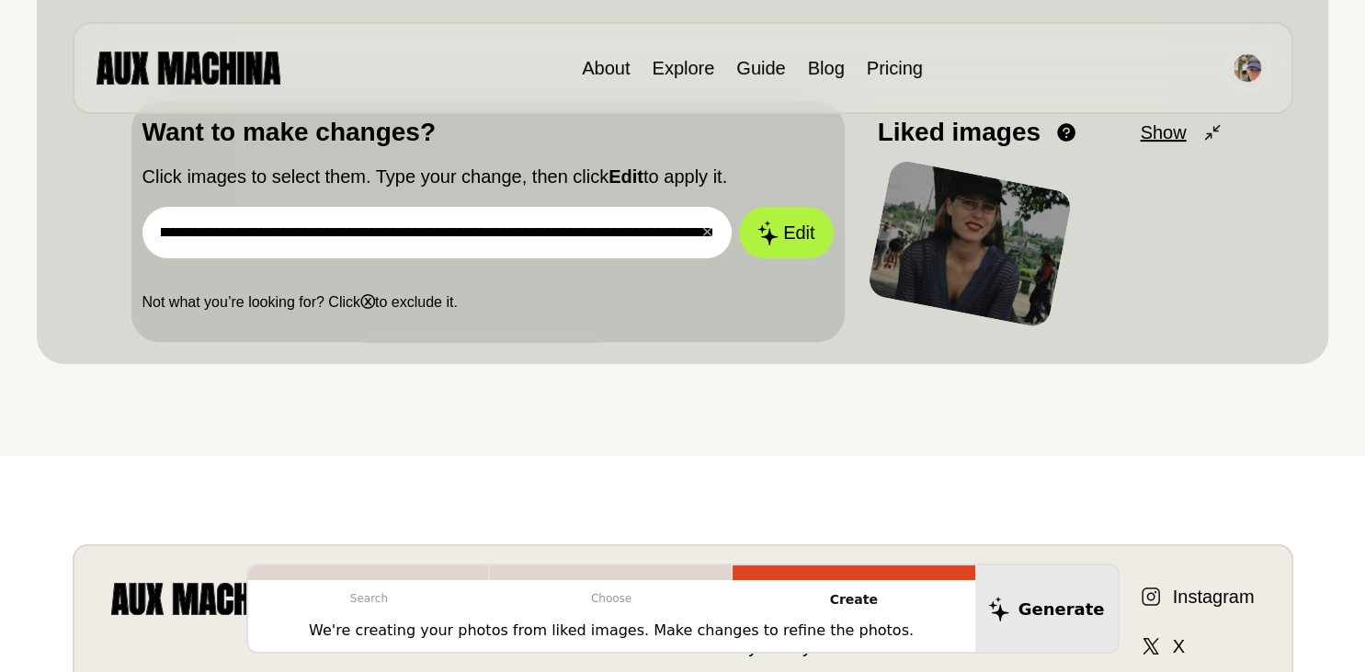
scroll to position [0, 291]
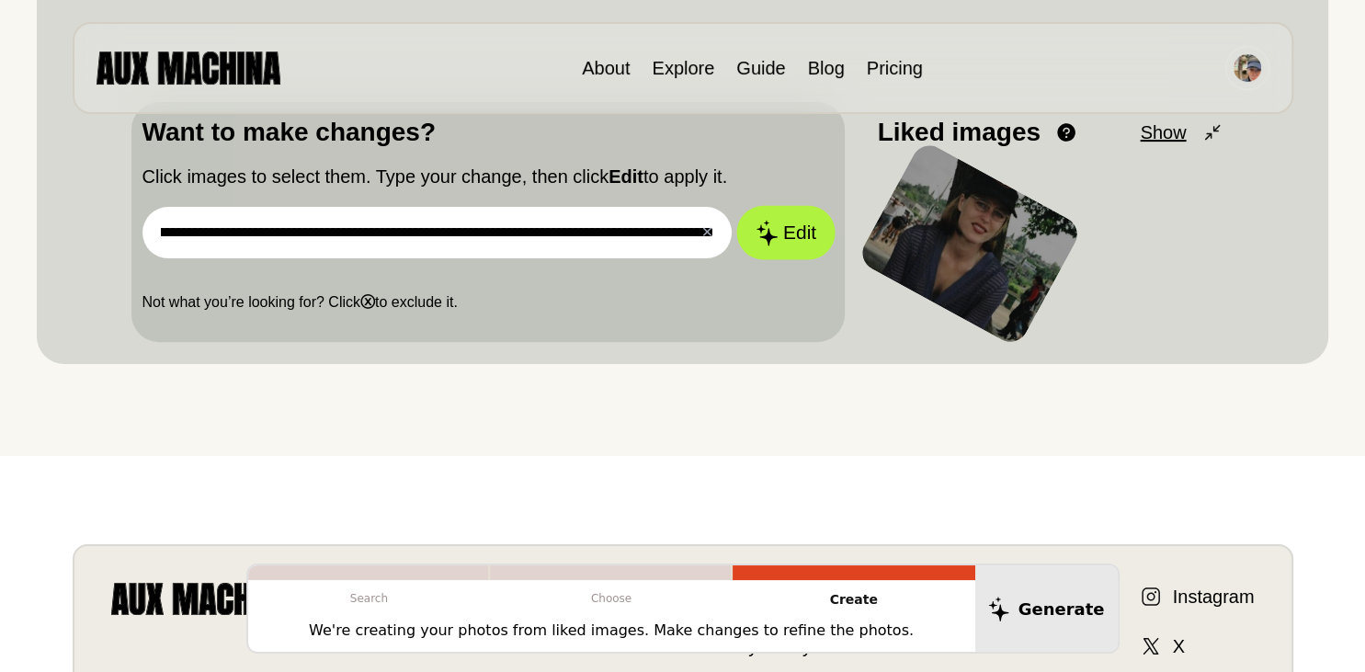
type input "**********"
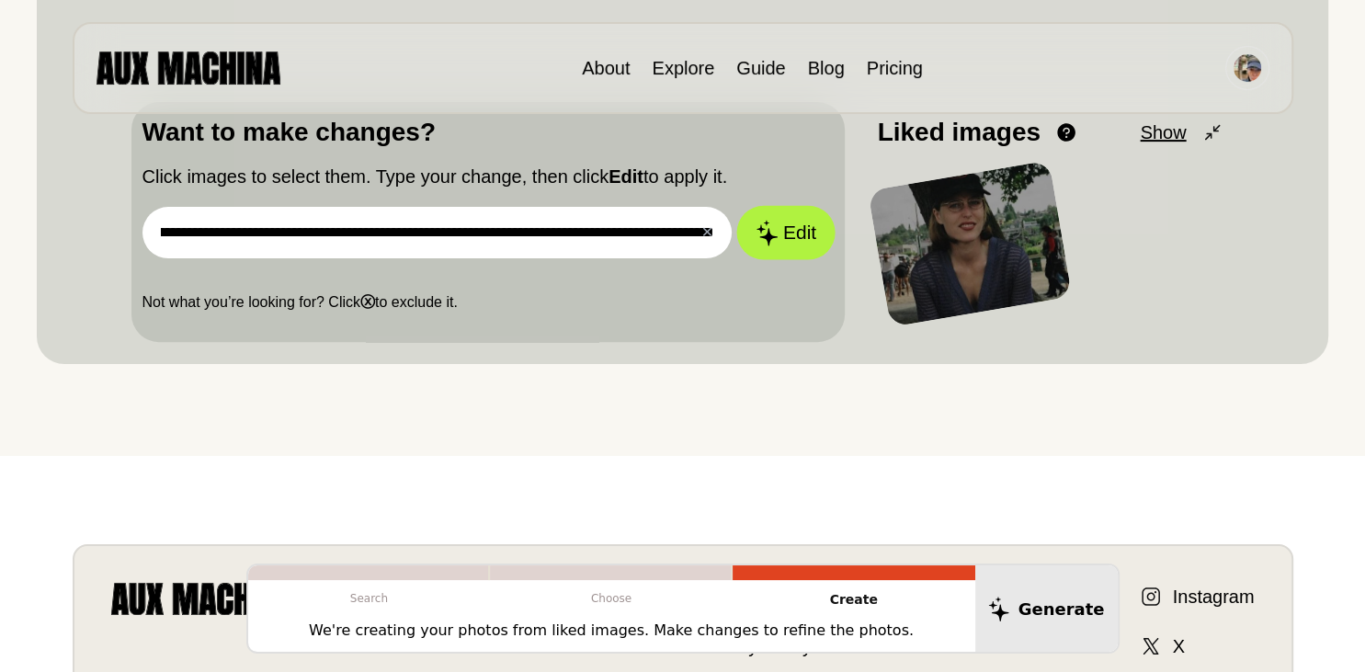
click at [796, 249] on button "Edit" at bounding box center [785, 233] width 99 height 54
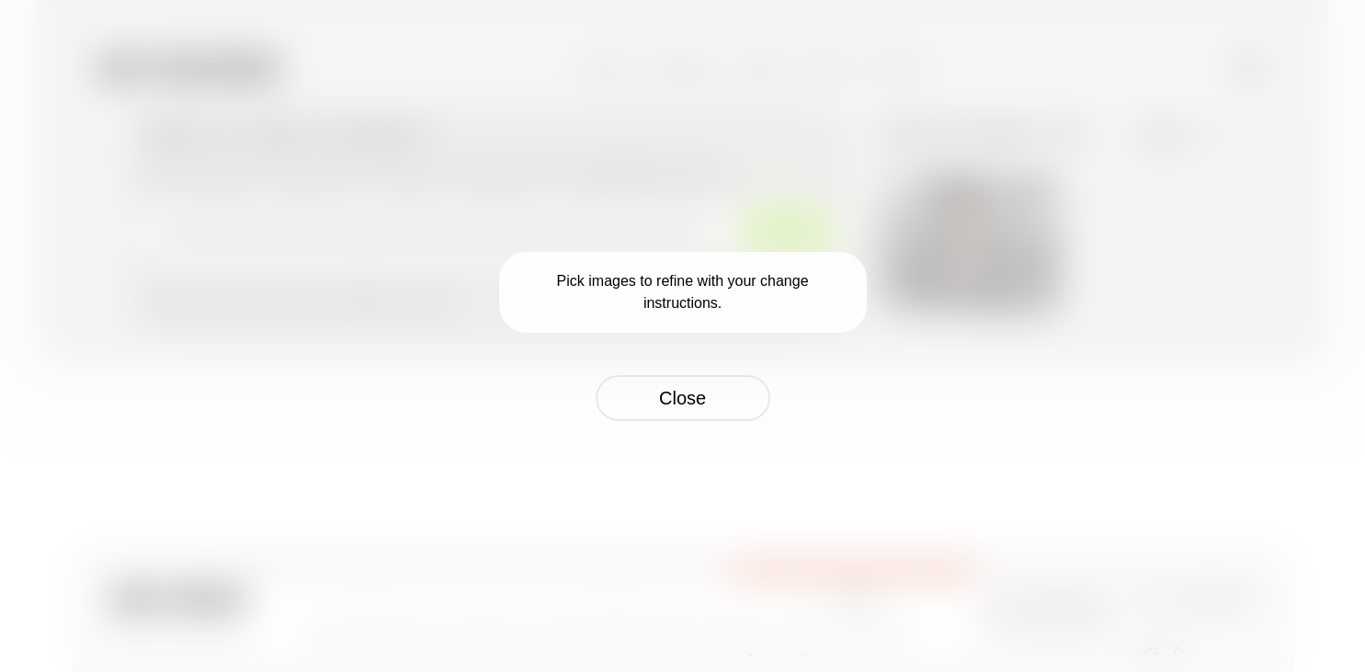
click at [711, 303] on p "Pick images to refine with your change instructions." at bounding box center [683, 292] width 368 height 81
click at [707, 421] on div "Pick images to refine with your change instructions. Close" at bounding box center [682, 336] width 1365 height 672
click at [729, 405] on button "Close" at bounding box center [683, 398] width 175 height 46
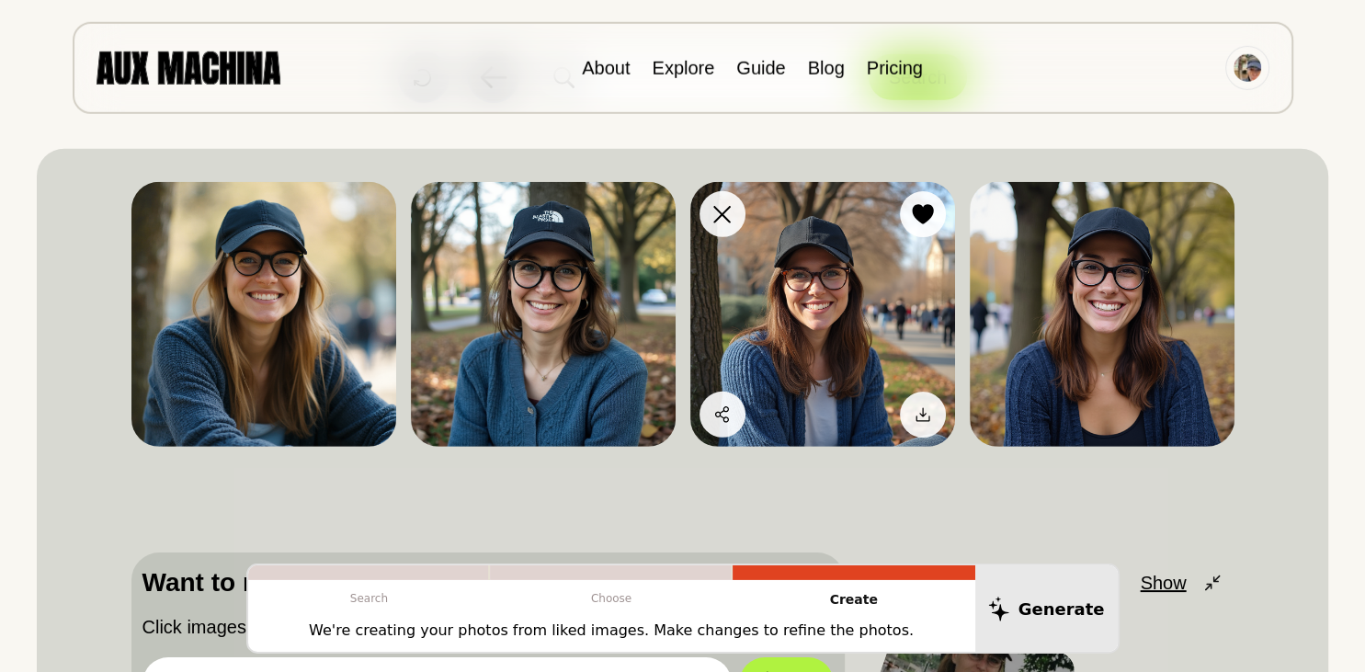
scroll to position [70, 0]
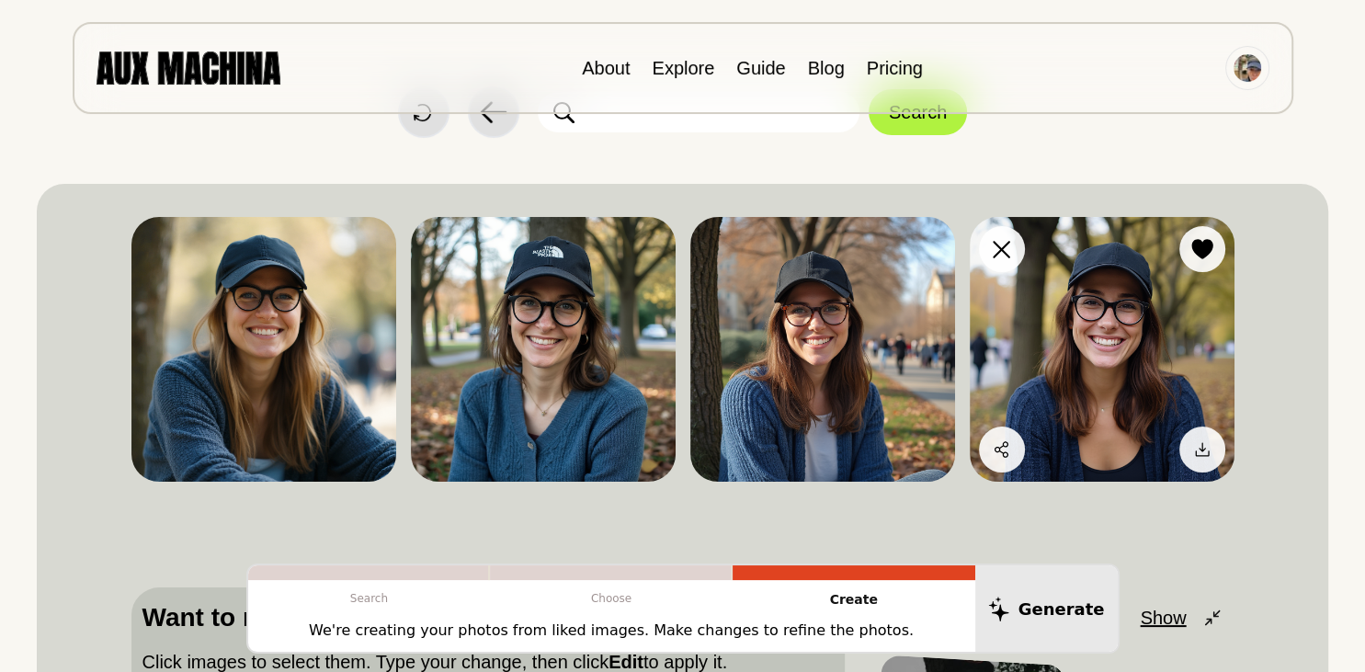
click at [1135, 331] on img at bounding box center [1102, 349] width 265 height 265
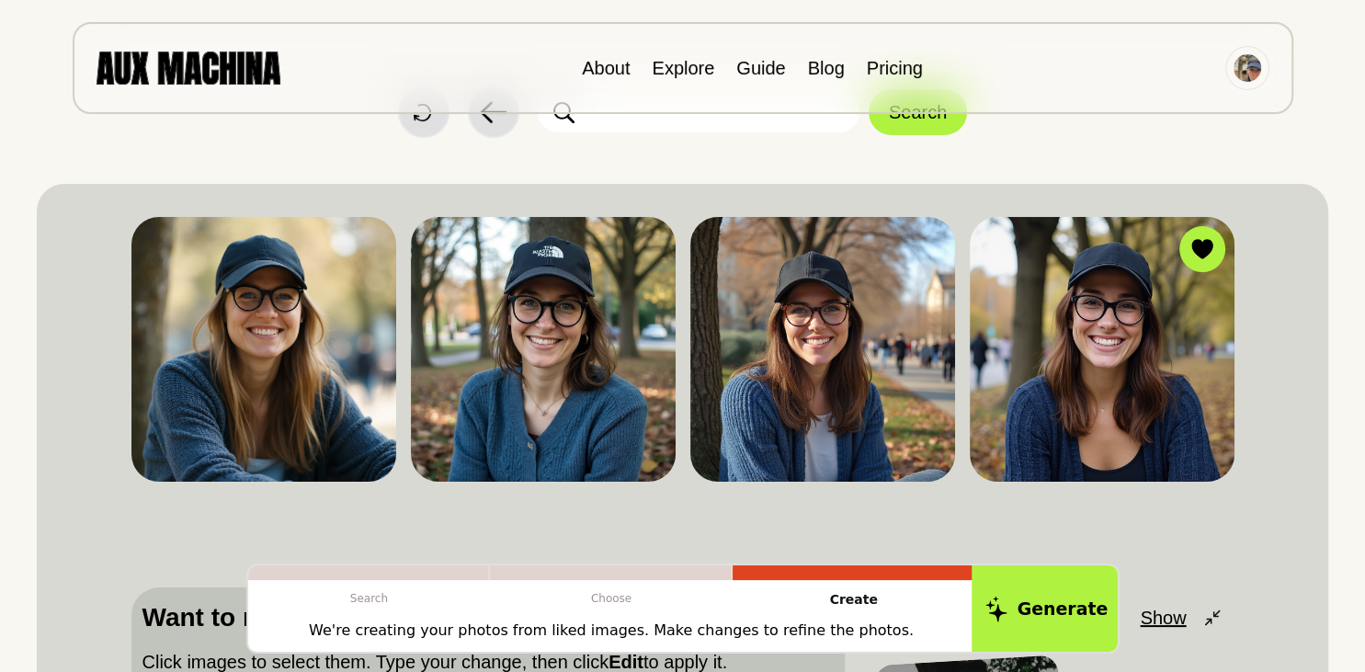
click at [1045, 612] on button "Generate" at bounding box center [1047, 609] width 150 height 91
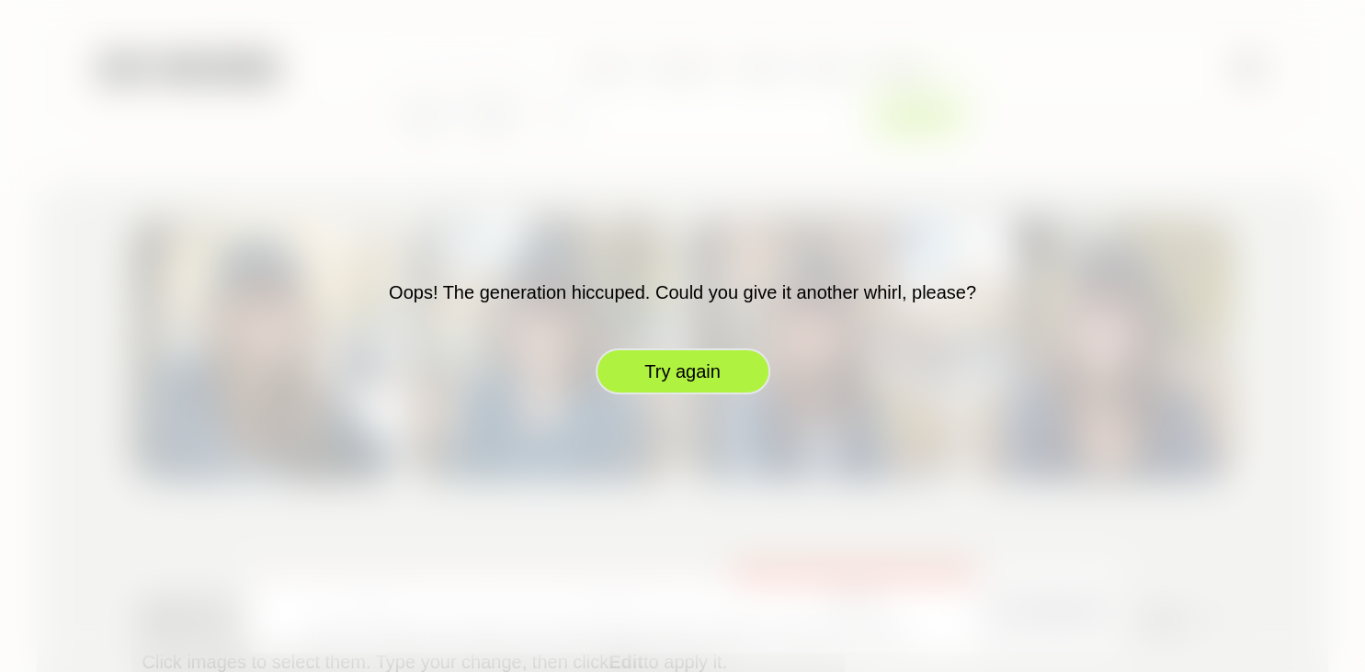
click at [705, 371] on button "Try again" at bounding box center [683, 371] width 175 height 46
